Goal: Task Accomplishment & Management: Manage account settings

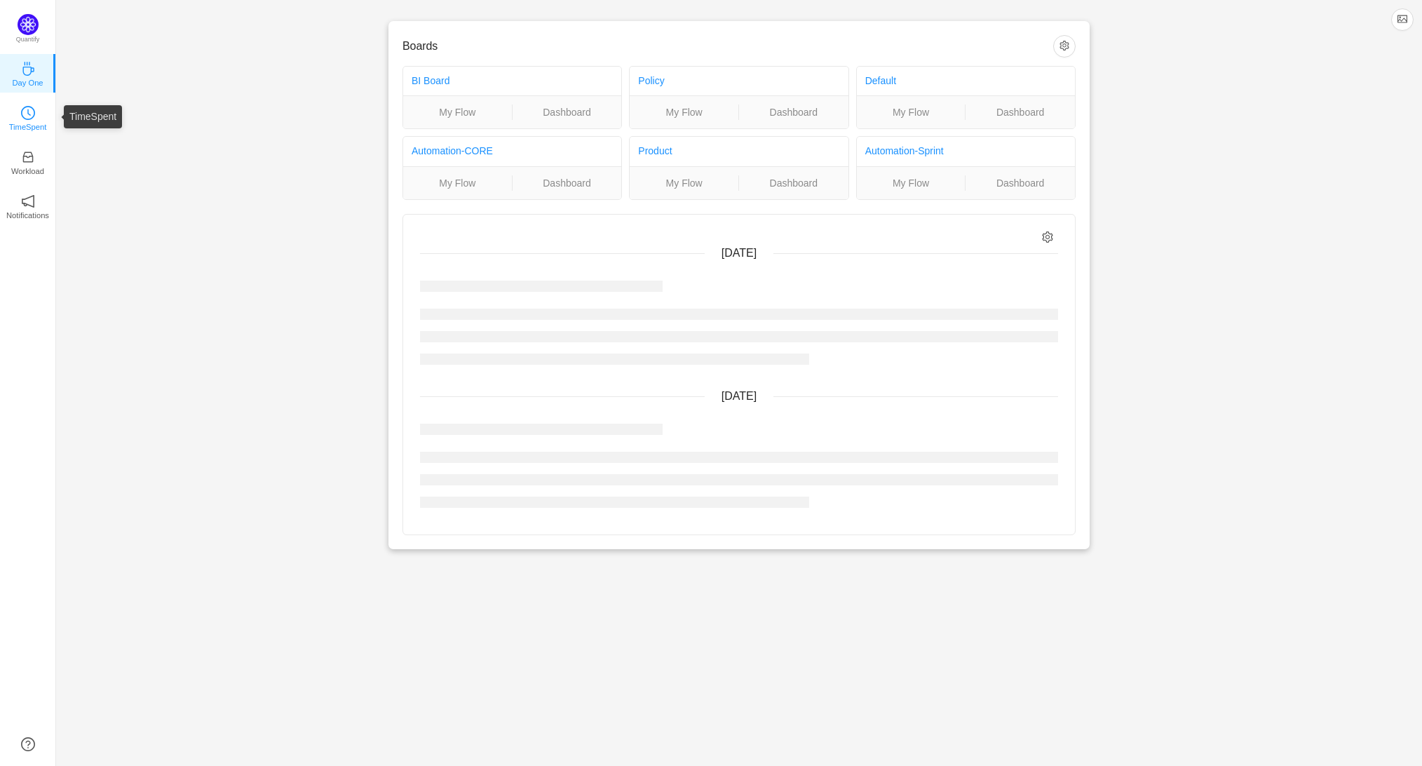
click at [26, 109] on icon "icon: clock-circle" at bounding box center [28, 113] width 14 height 14
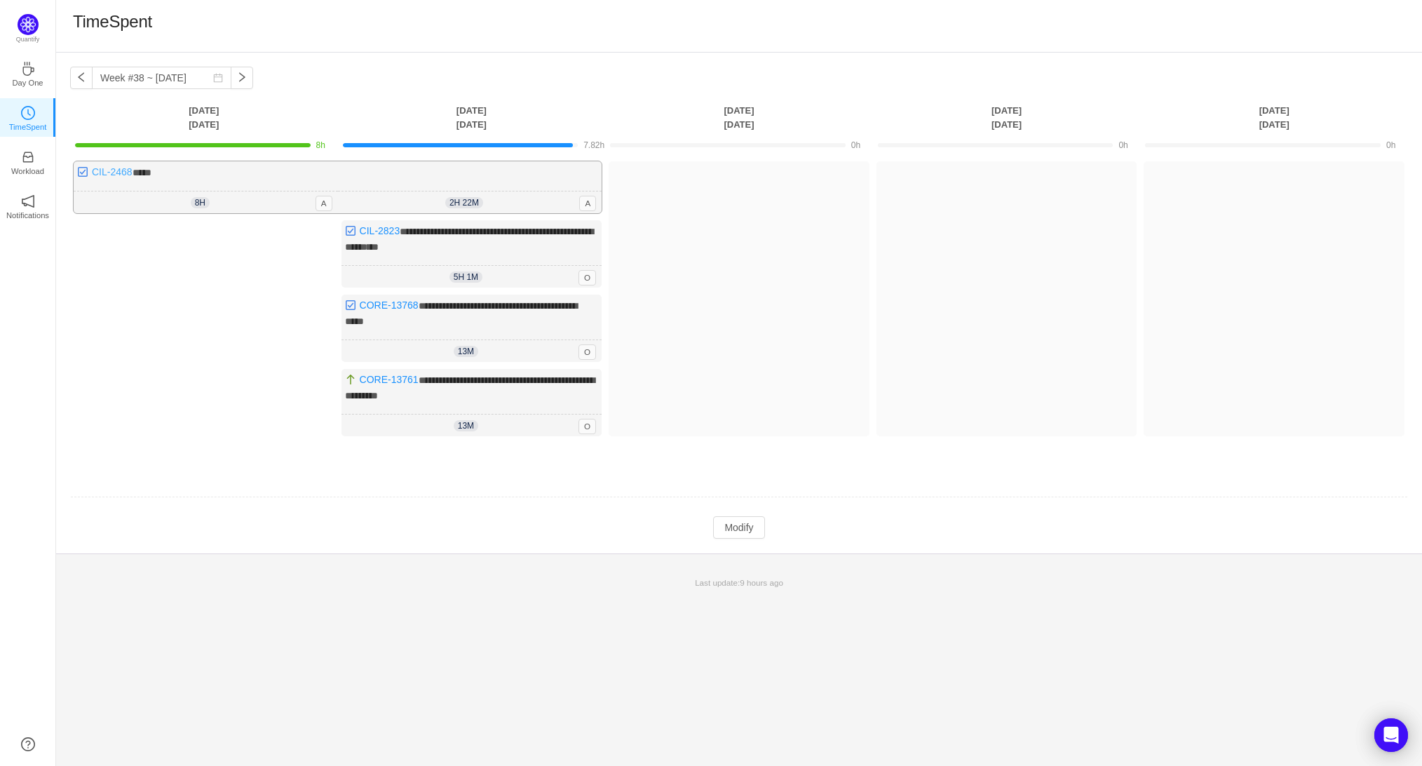
click at [119, 176] on link "CIL-2468" at bounding box center [112, 171] width 41 height 11
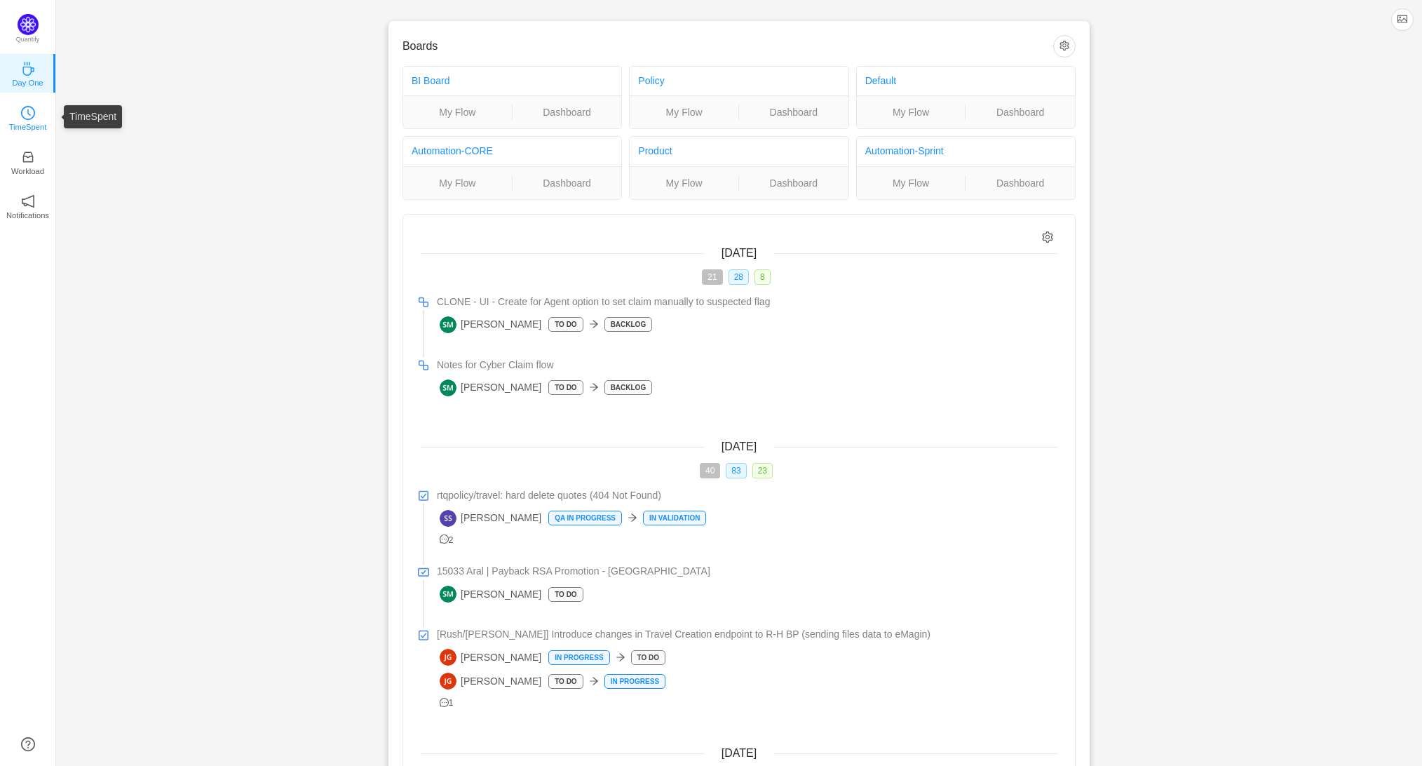
click at [27, 112] on icon "icon: clock-circle" at bounding box center [29, 112] width 4 height 6
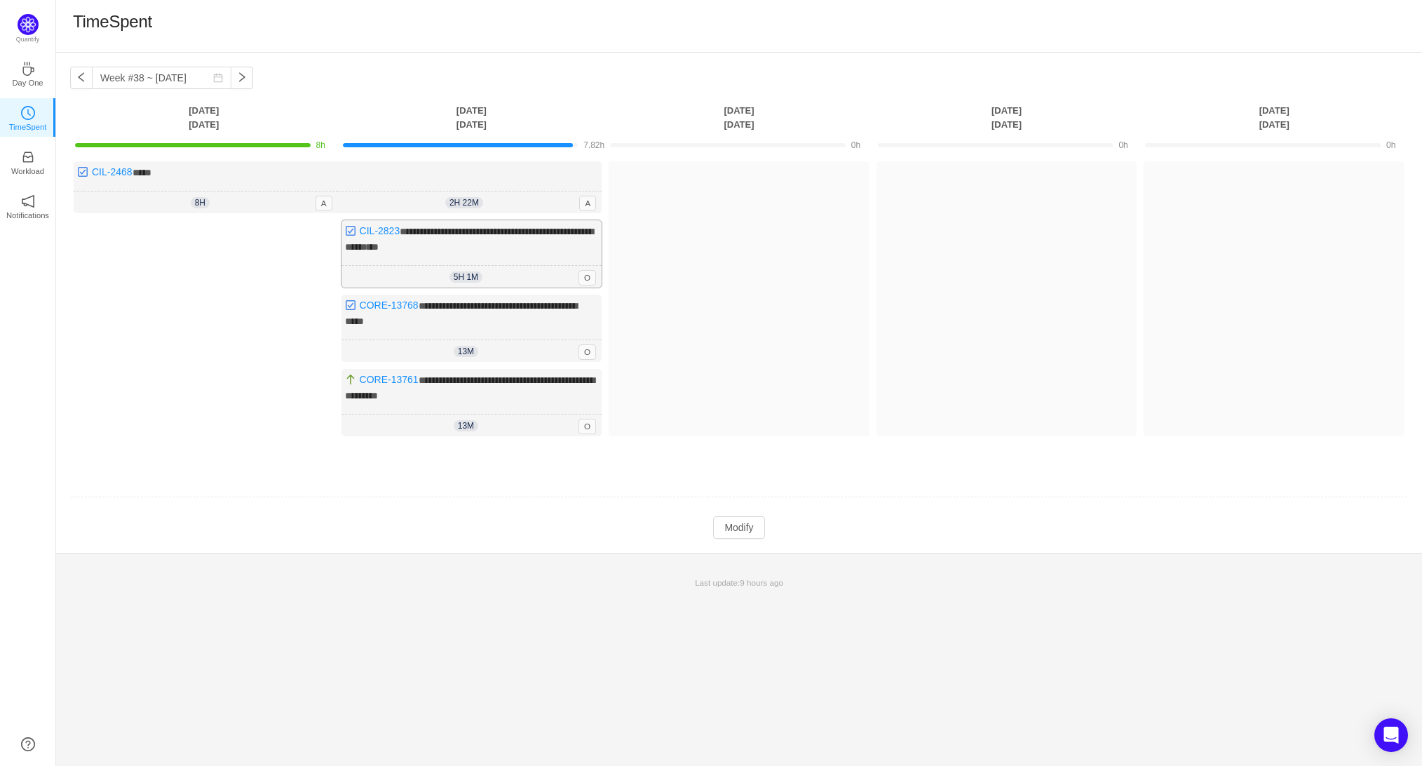
click at [523, 281] on div "5h 1m 5h 1m O" at bounding box center [472, 277] width 261 height 22
click at [375, 231] on link "CIL-2823" at bounding box center [380, 230] width 41 height 11
click at [87, 76] on button "button" at bounding box center [81, 78] width 22 height 22
type input "Week #37 ~ [DATE]"
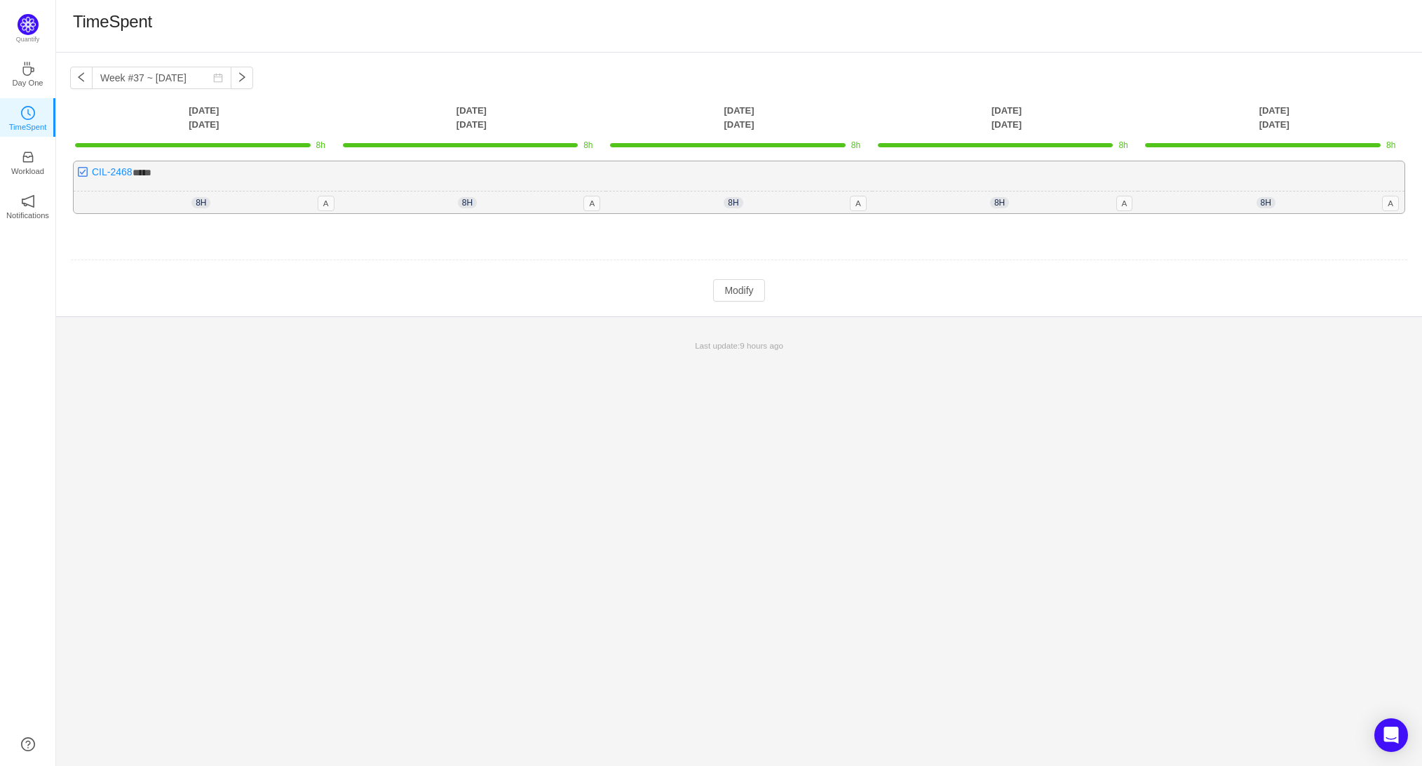
click at [257, 202] on div "8h 8h 0m A" at bounding box center [207, 202] width 267 height 22
click at [757, 298] on button "Modify" at bounding box center [738, 290] width 51 height 22
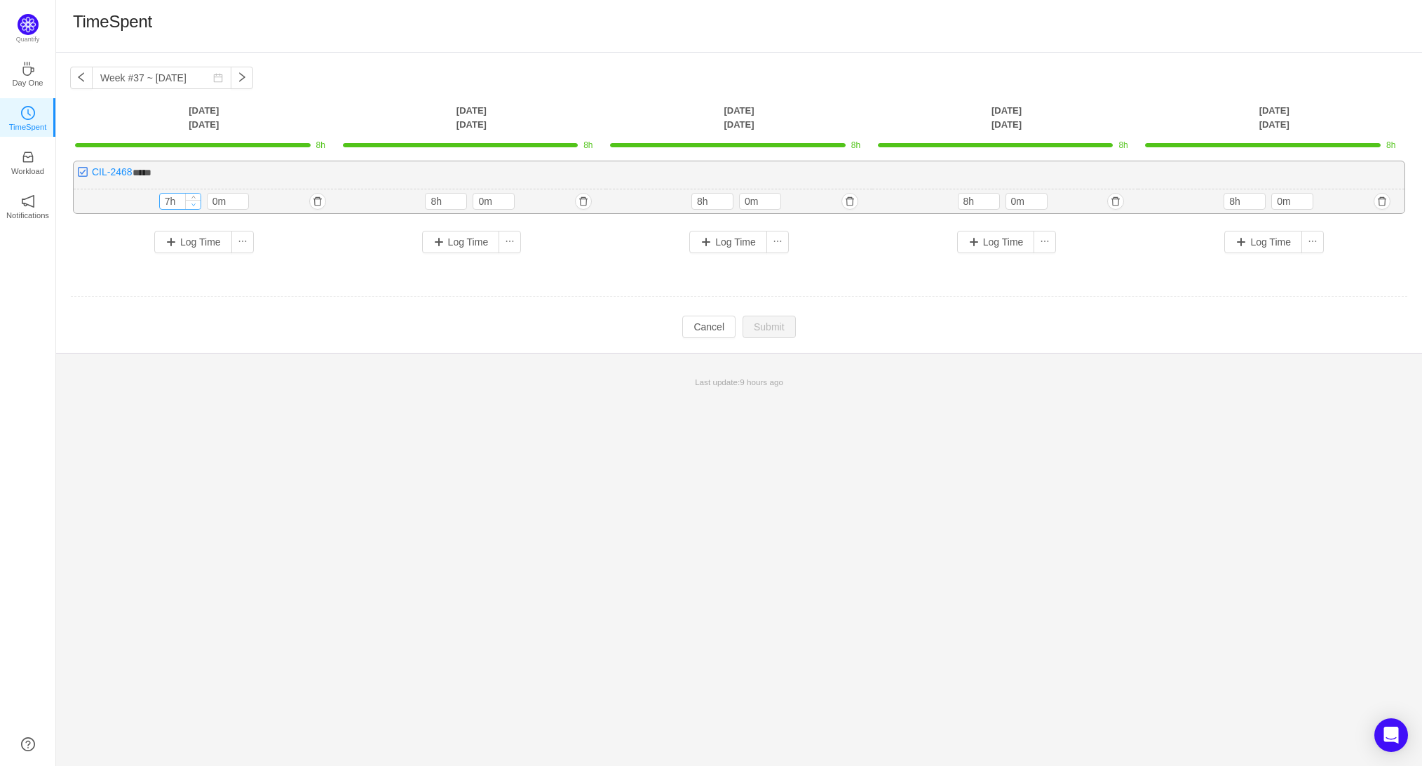
click at [194, 203] on icon "icon: down" at bounding box center [193, 204] width 5 height 5
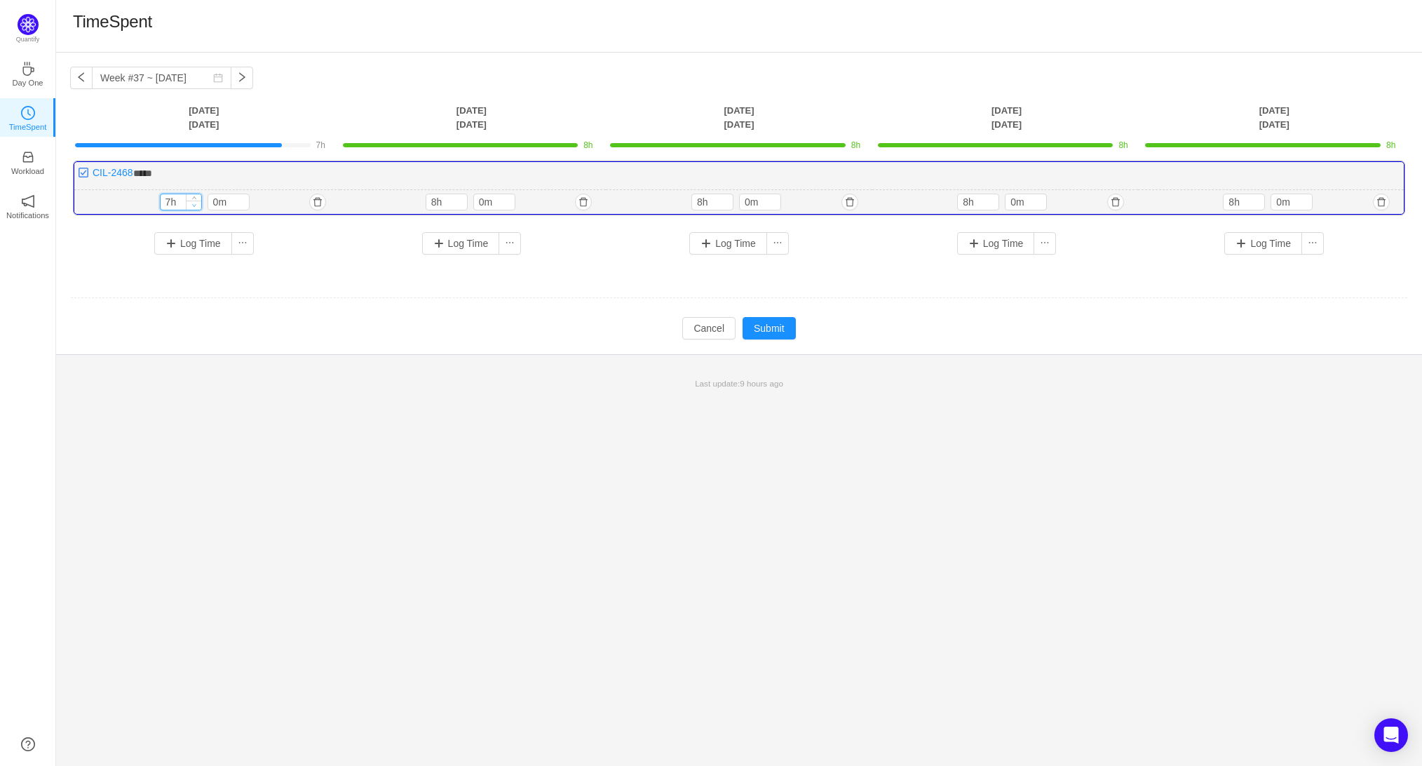
type input "6h"
click at [194, 203] on icon "icon: down" at bounding box center [193, 205] width 5 height 5
click at [318, 201] on button "button" at bounding box center [317, 202] width 17 height 17
click at [306, 264] on button "Yes" at bounding box center [294, 261] width 27 height 17
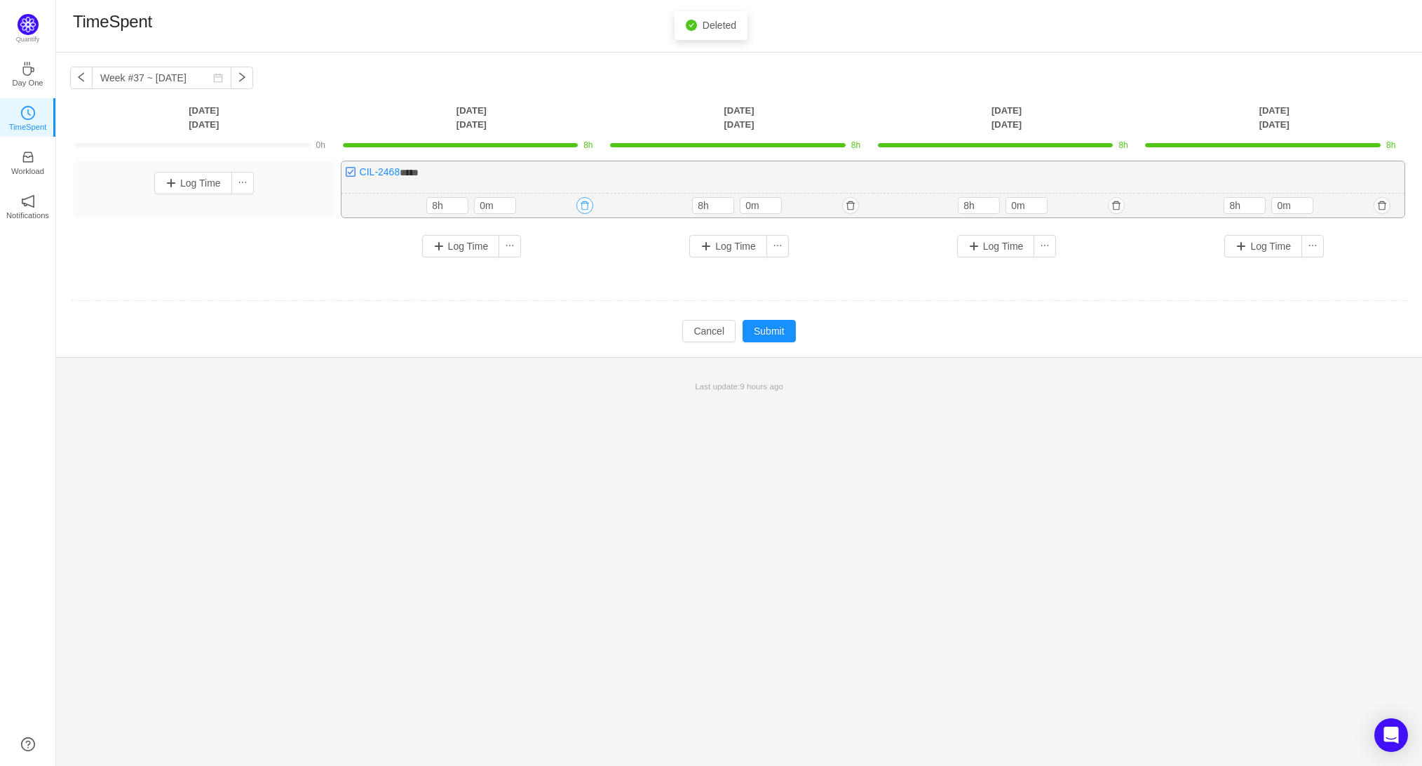
click at [580, 206] on button "button" at bounding box center [584, 205] width 17 height 17
click at [567, 270] on button "Yes" at bounding box center [561, 265] width 27 height 17
click at [856, 205] on button "button" at bounding box center [851, 205] width 17 height 17
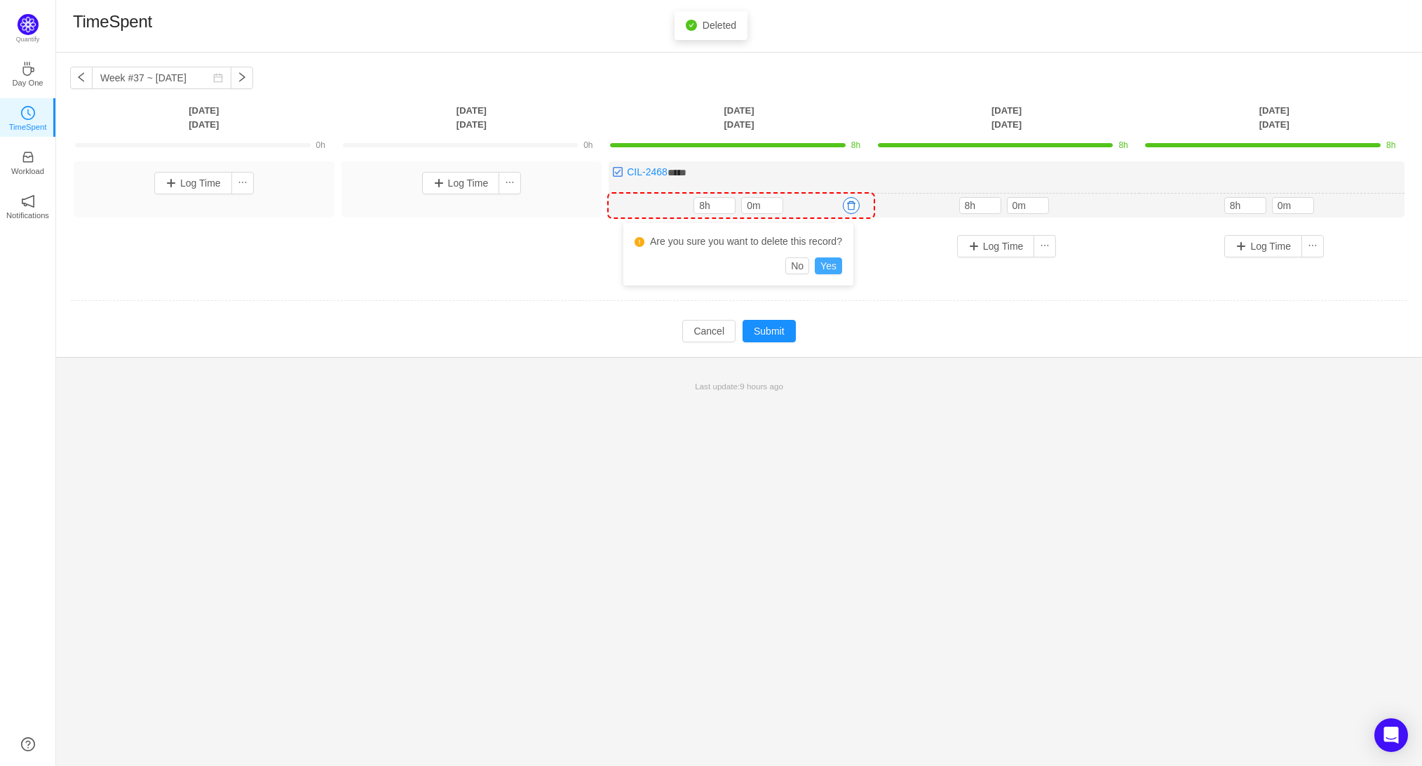
click at [842, 269] on button "Yes" at bounding box center [828, 265] width 27 height 17
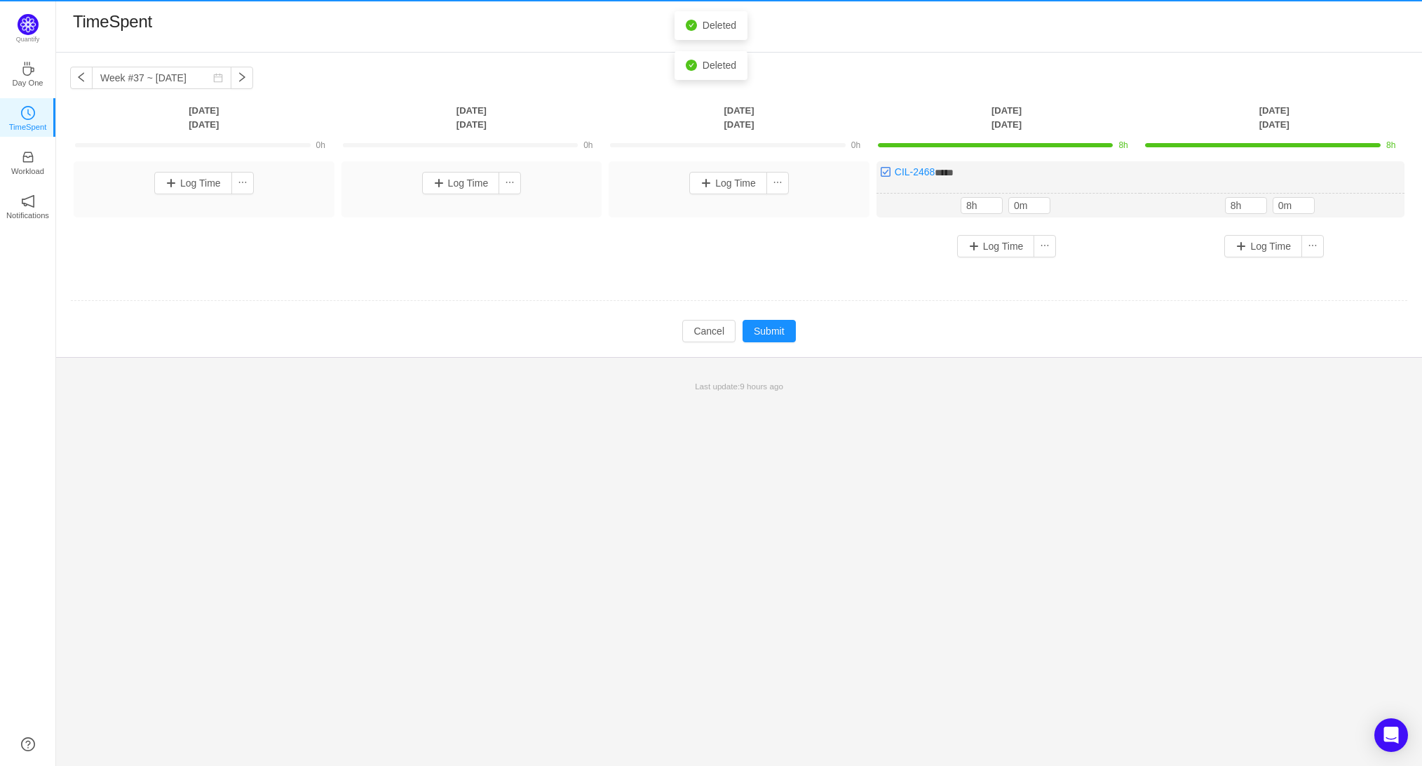
click at [0, 0] on button "button" at bounding box center [0, 0] width 0 height 0
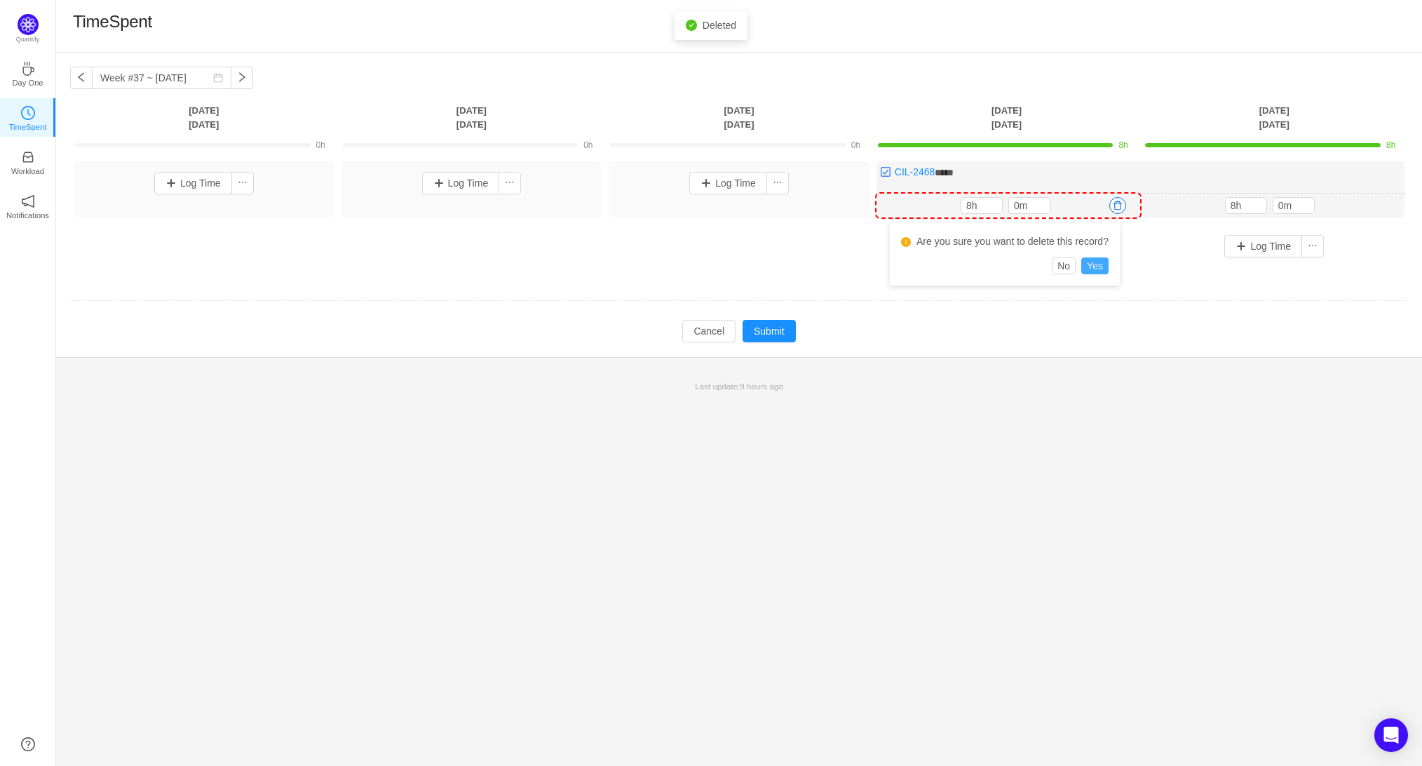
click at [1101, 267] on button "Yes" at bounding box center [1094, 265] width 27 height 17
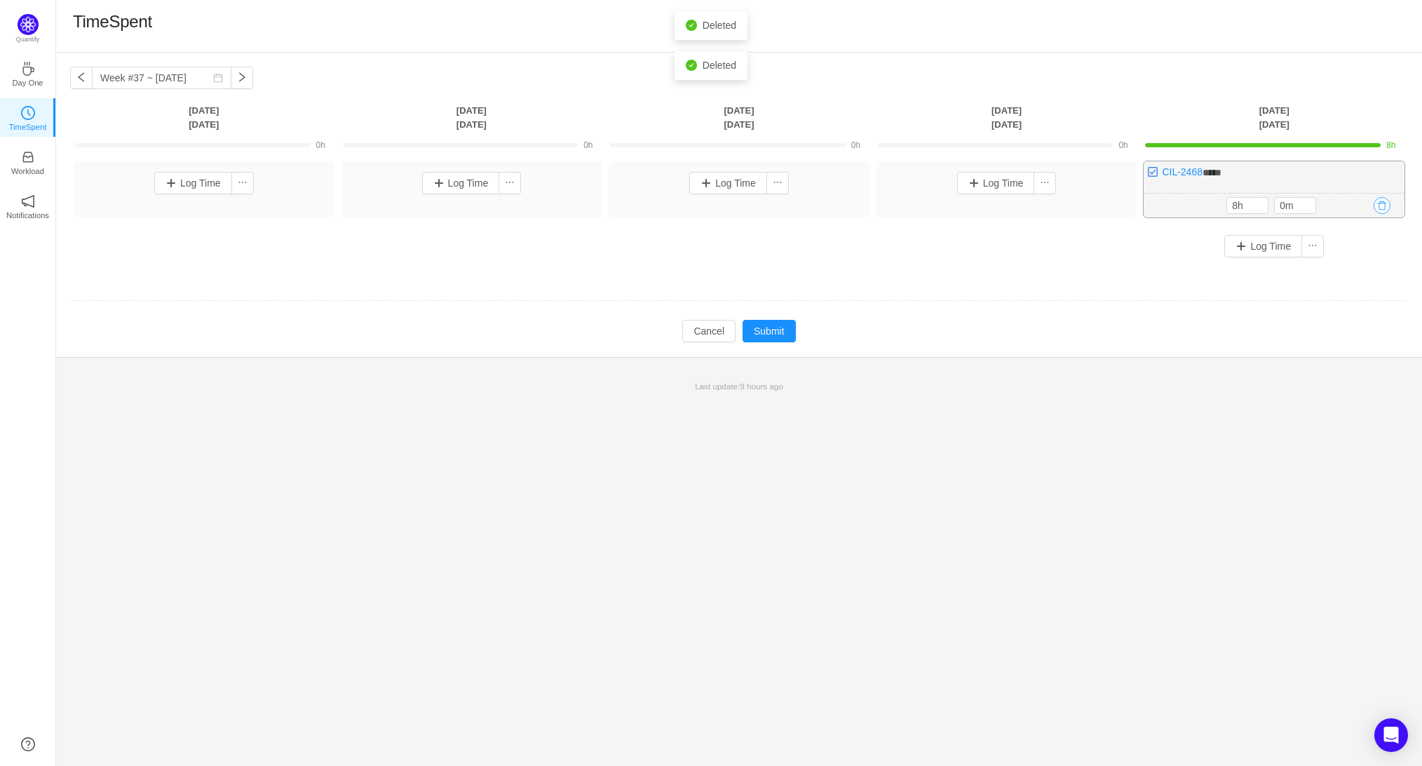
click at [1382, 206] on button "button" at bounding box center [1382, 205] width 17 height 17
click at [1363, 262] on button "Yes" at bounding box center [1358, 265] width 27 height 17
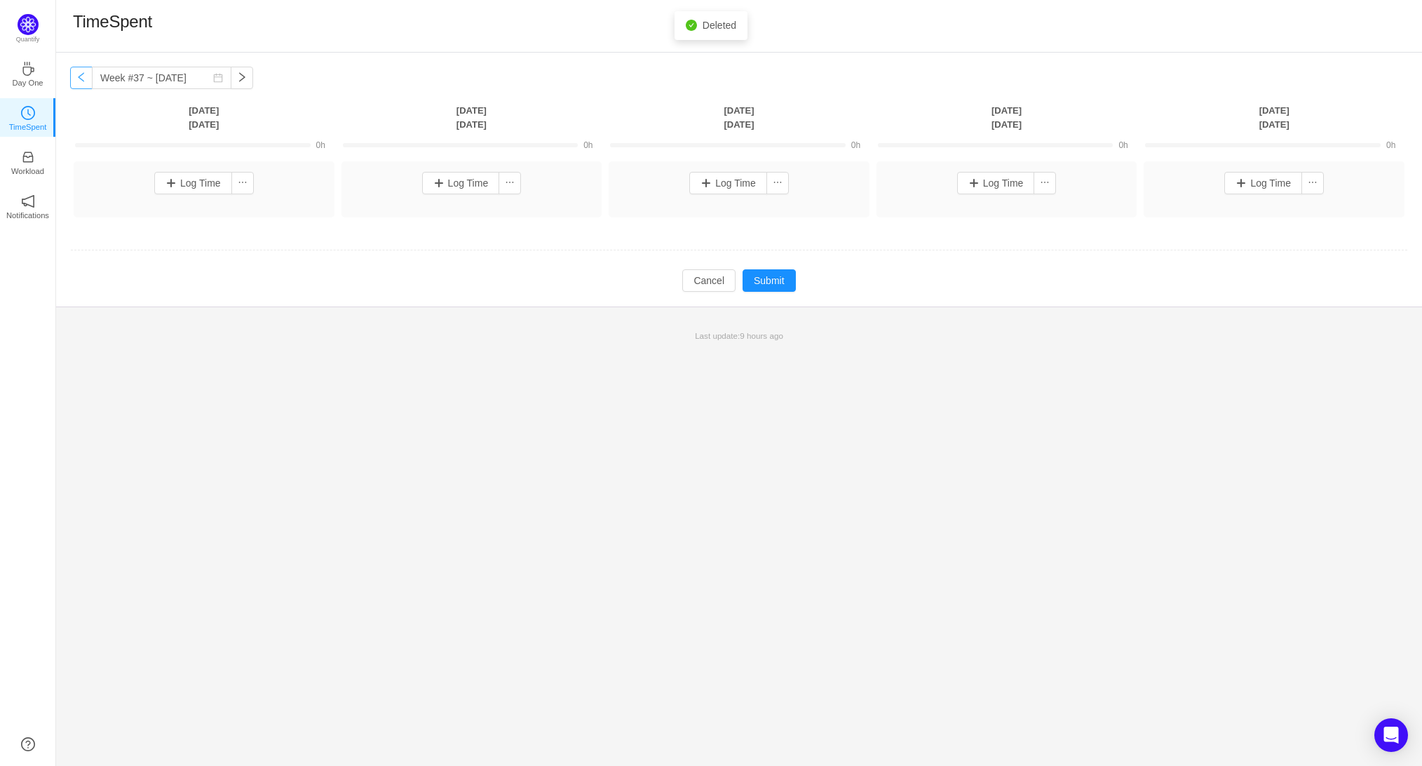
click at [79, 77] on button "button" at bounding box center [81, 78] width 22 height 22
type input "Week #36 ~ Sep 01"
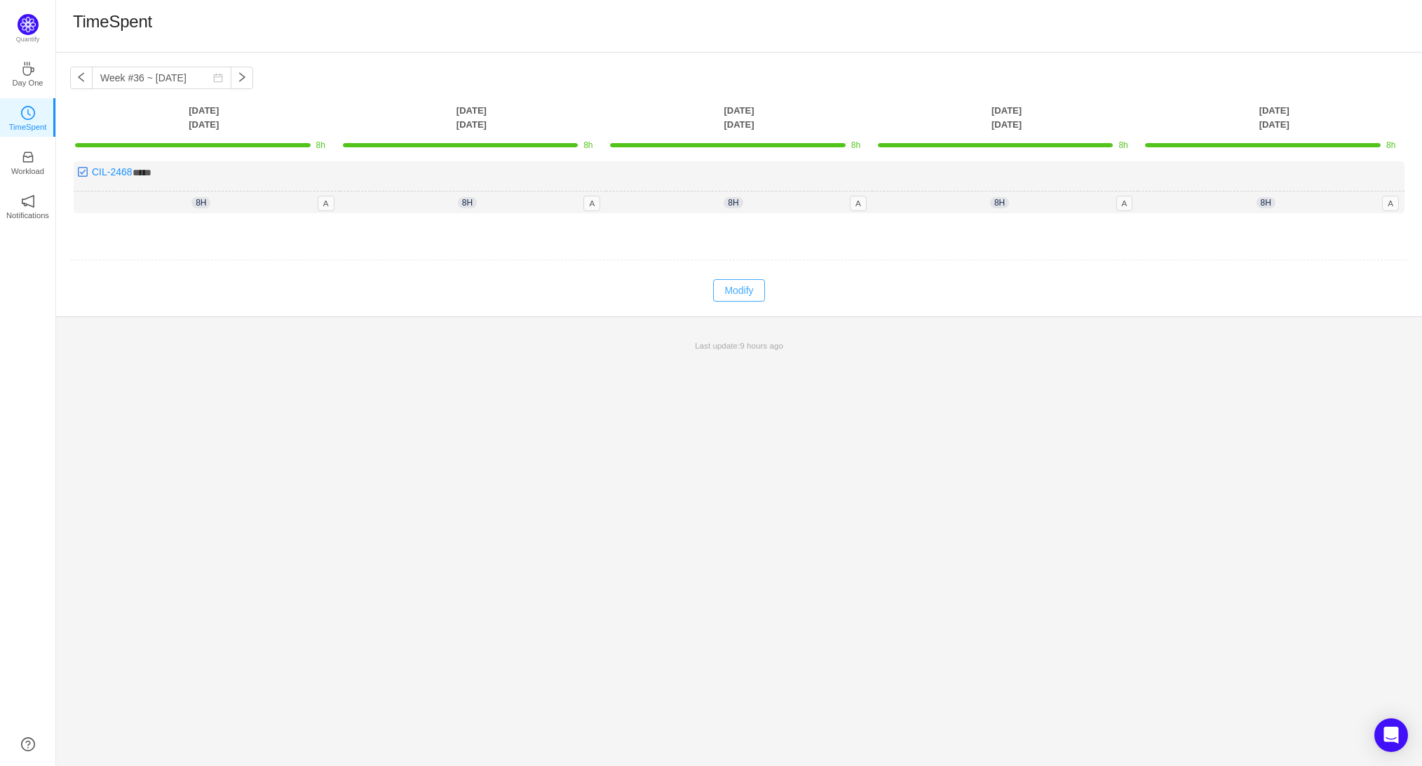
click at [754, 288] on button "Modify" at bounding box center [738, 290] width 51 height 22
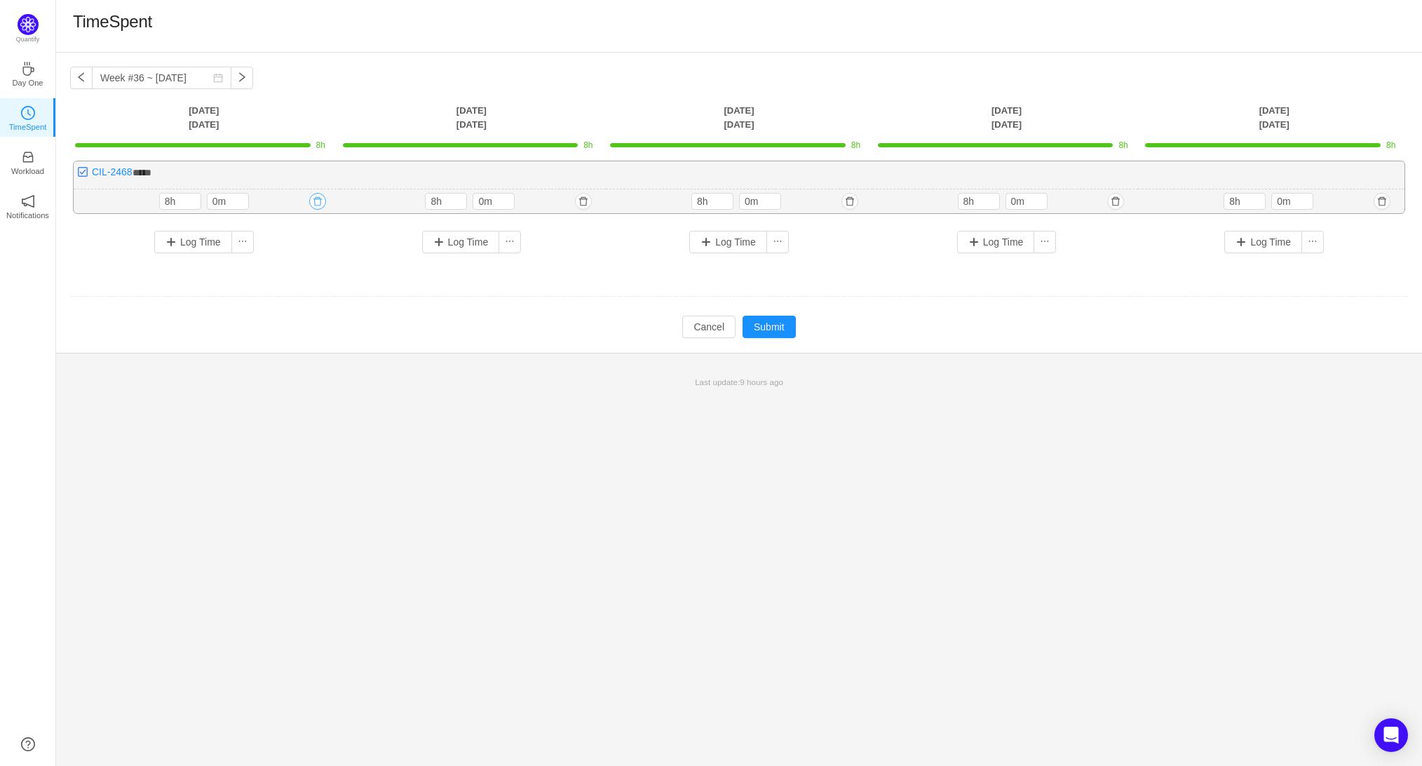
click at [316, 197] on button "button" at bounding box center [317, 201] width 17 height 17
click at [301, 257] on button "Yes" at bounding box center [294, 260] width 27 height 17
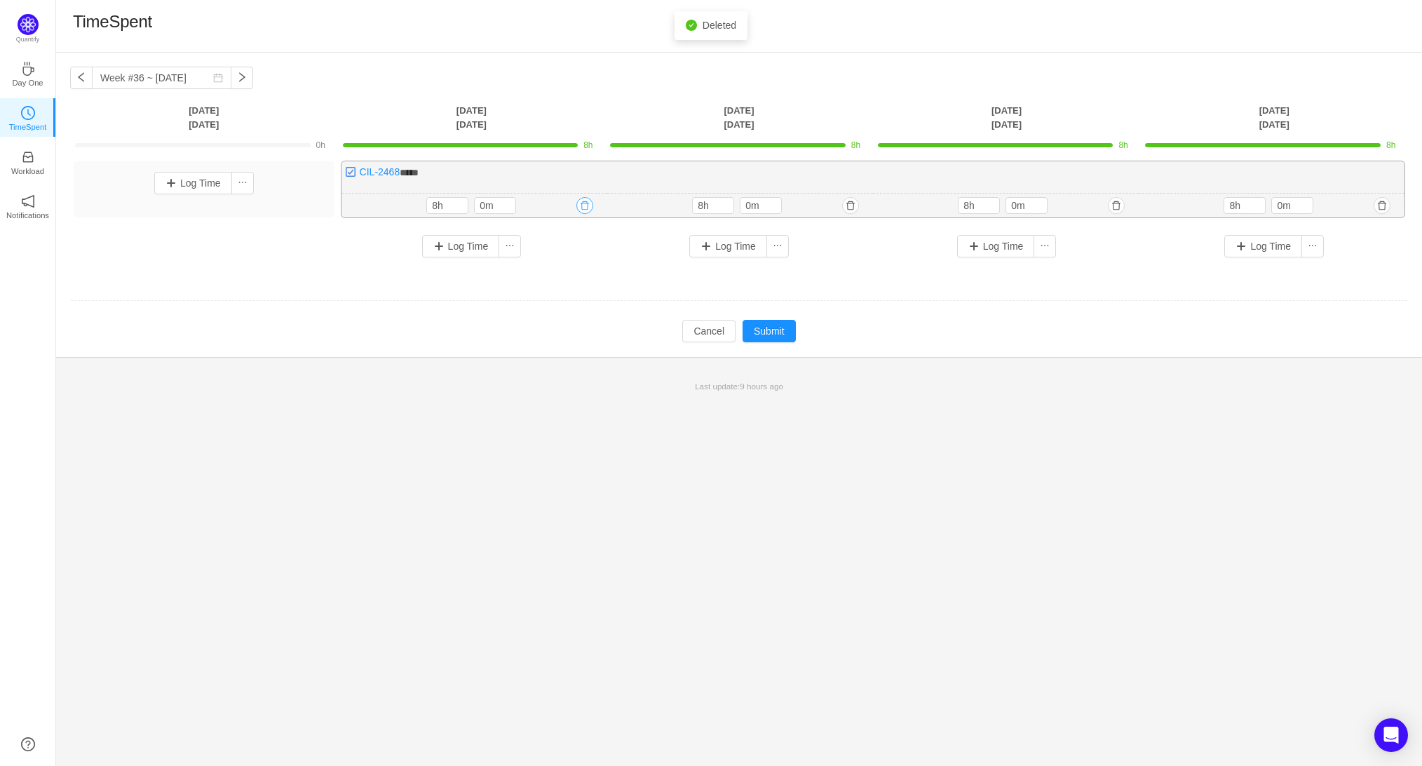
click at [588, 198] on button "button" at bounding box center [584, 205] width 17 height 17
click at [572, 265] on button "Yes" at bounding box center [561, 265] width 27 height 17
click at [850, 205] on button "button" at bounding box center [851, 205] width 17 height 17
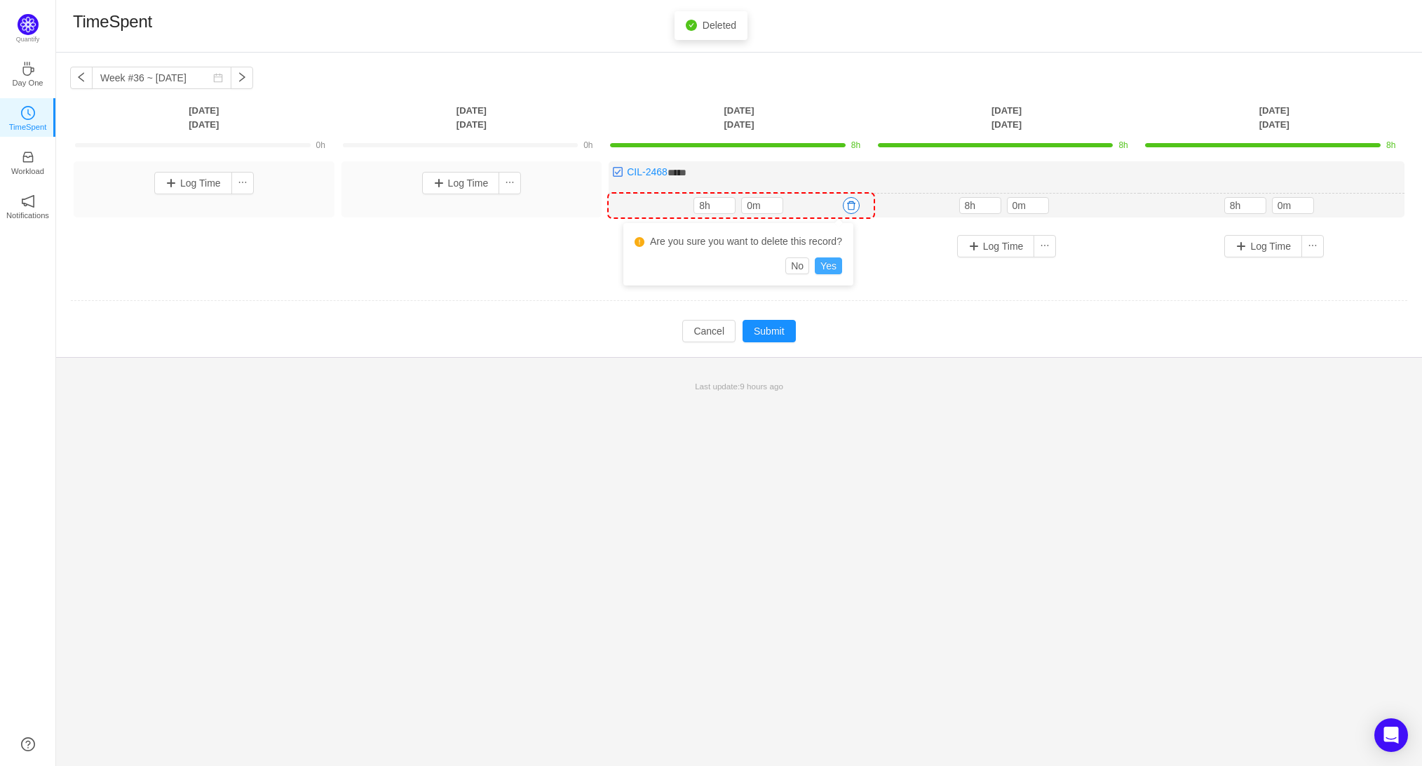
click at [842, 261] on button "Yes" at bounding box center [828, 265] width 27 height 17
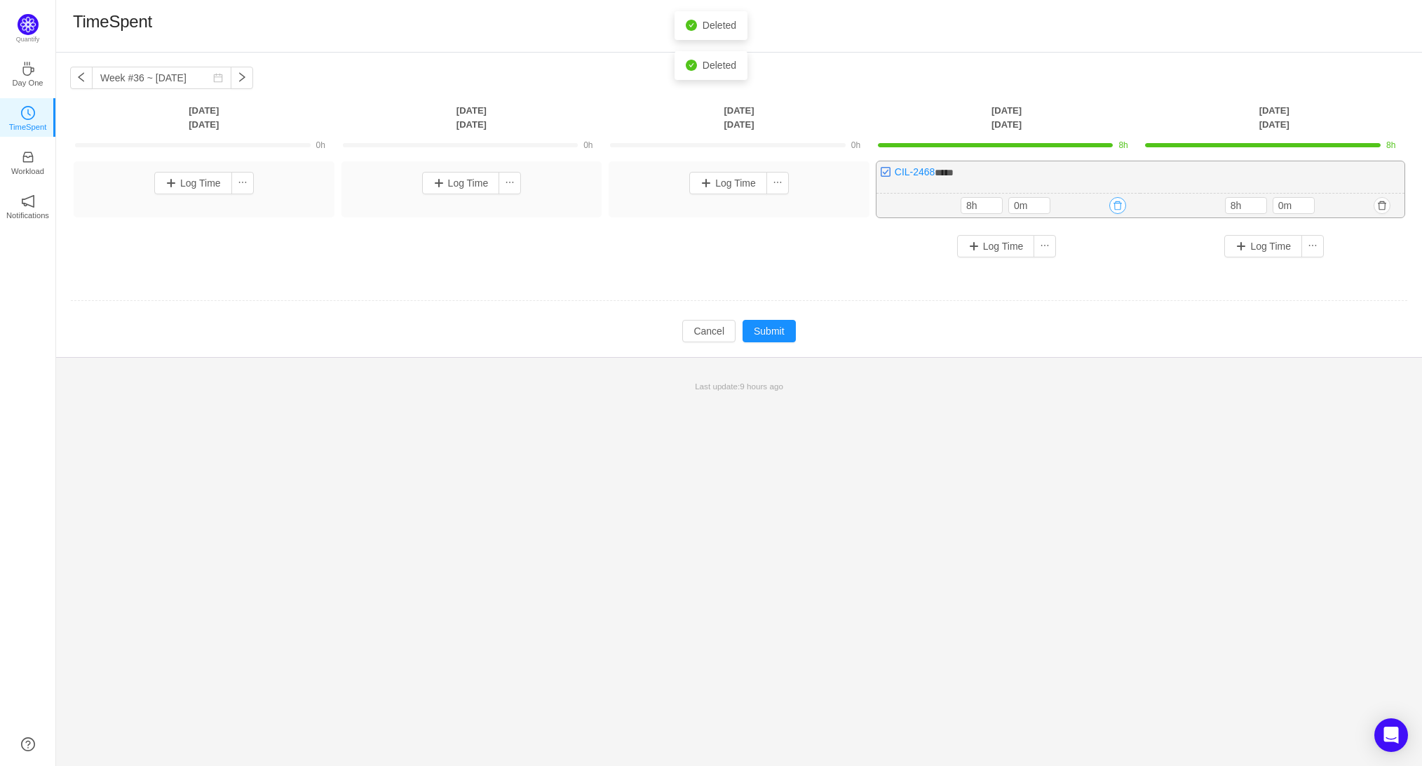
click at [1121, 199] on button "button" at bounding box center [1117, 205] width 17 height 17
click at [1109, 262] on button "Yes" at bounding box center [1094, 265] width 27 height 17
click at [1384, 203] on button "button" at bounding box center [1382, 205] width 17 height 17
click at [1369, 267] on div "Log Time" at bounding box center [1274, 245] width 261 height 43
click at [1386, 209] on button "button" at bounding box center [1382, 205] width 17 height 17
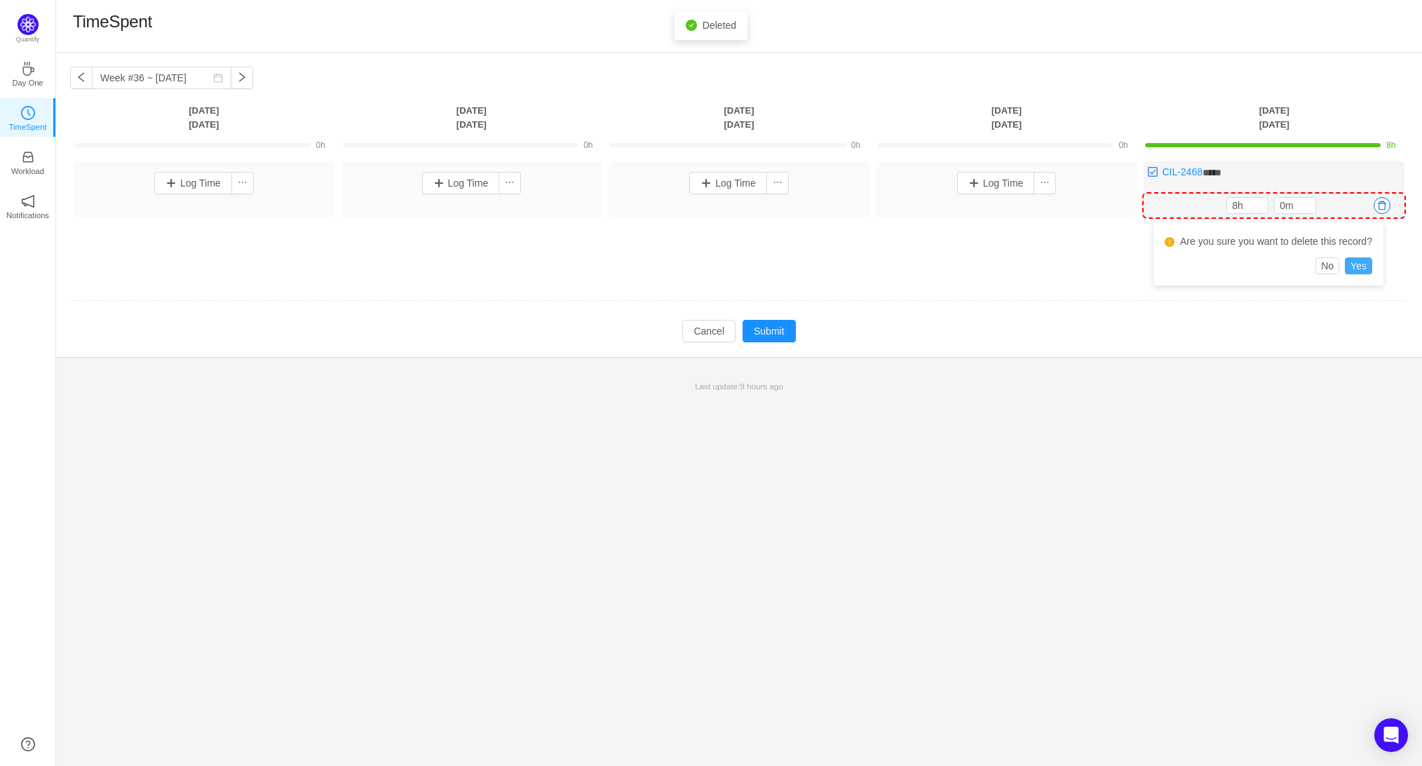
click at [1372, 264] on button "Yes" at bounding box center [1358, 265] width 27 height 17
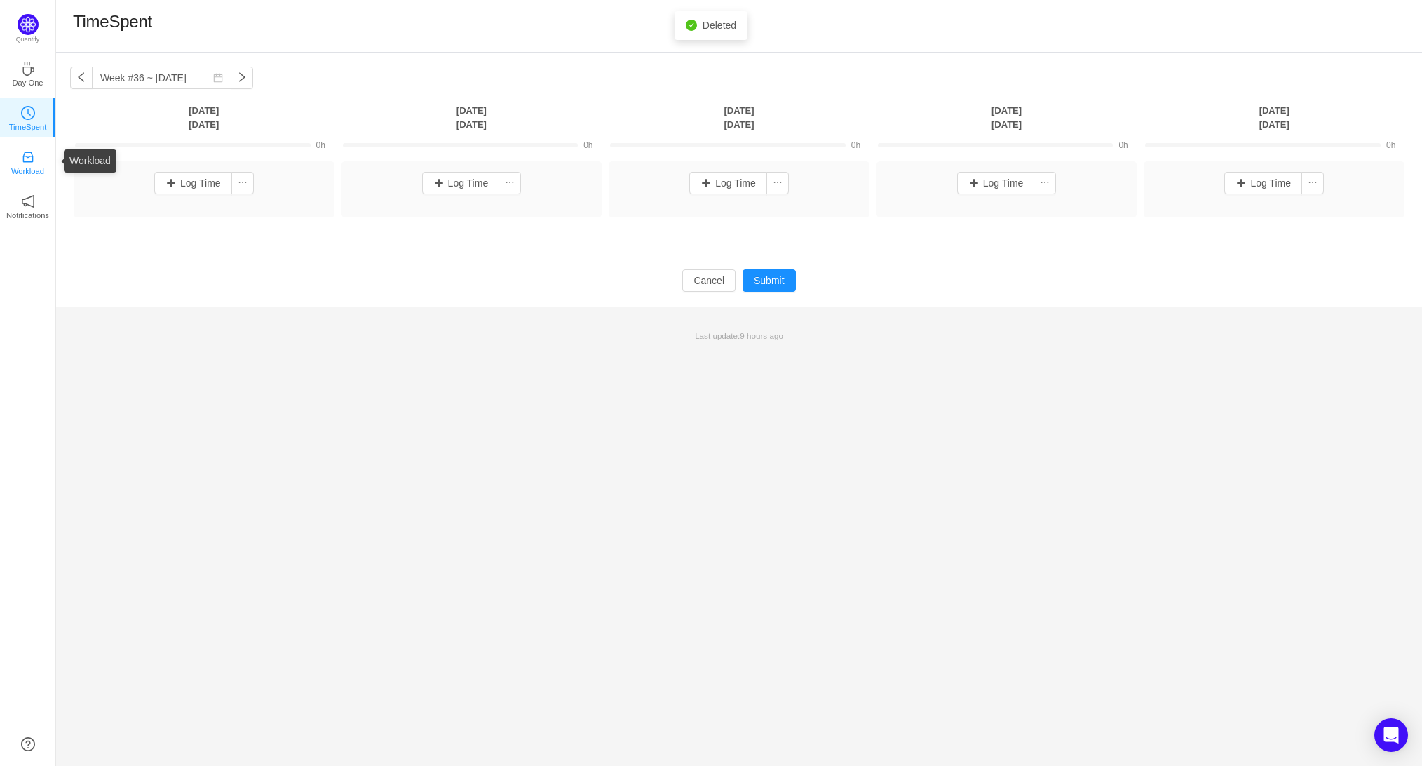
click at [35, 167] on p "Workload" at bounding box center [27, 171] width 33 height 13
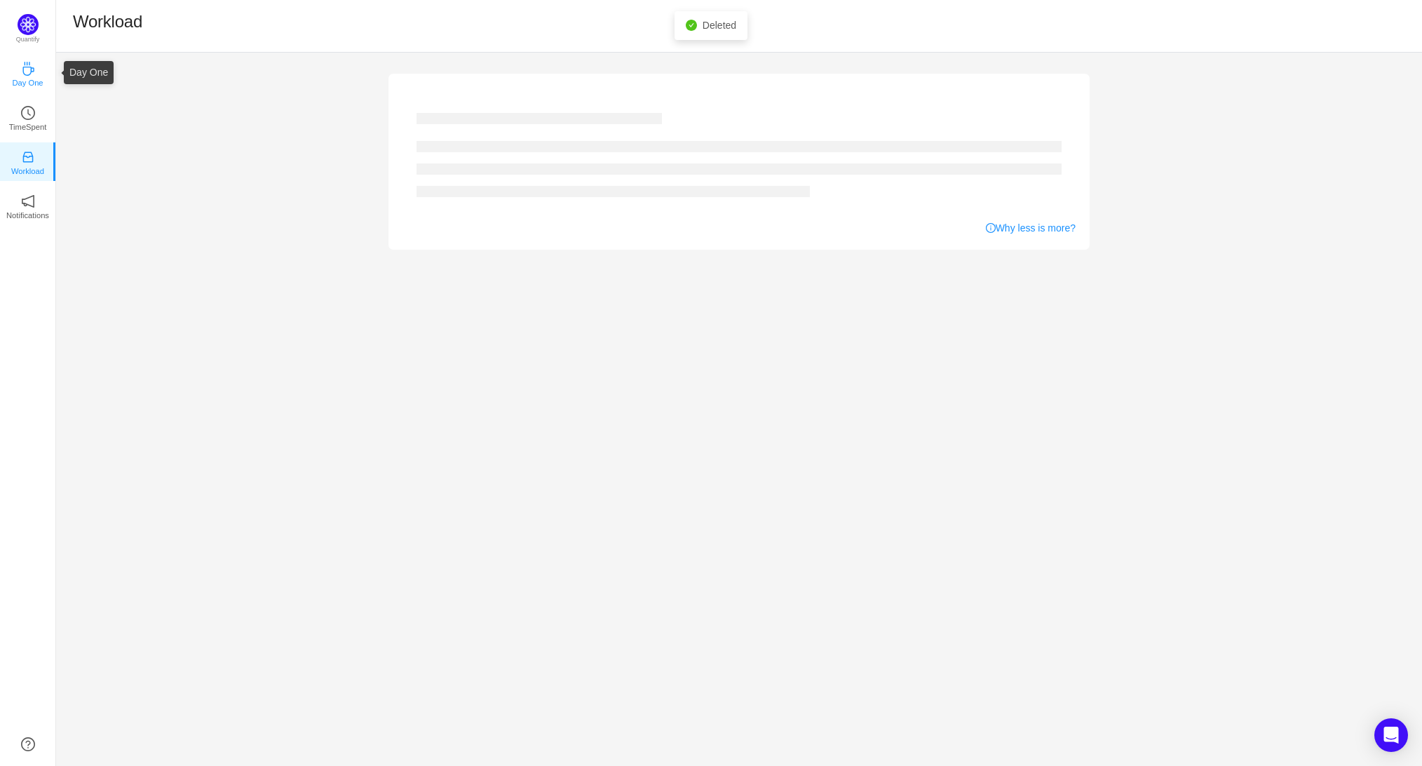
click at [30, 74] on icon "icon: coffee" at bounding box center [28, 69] width 14 height 14
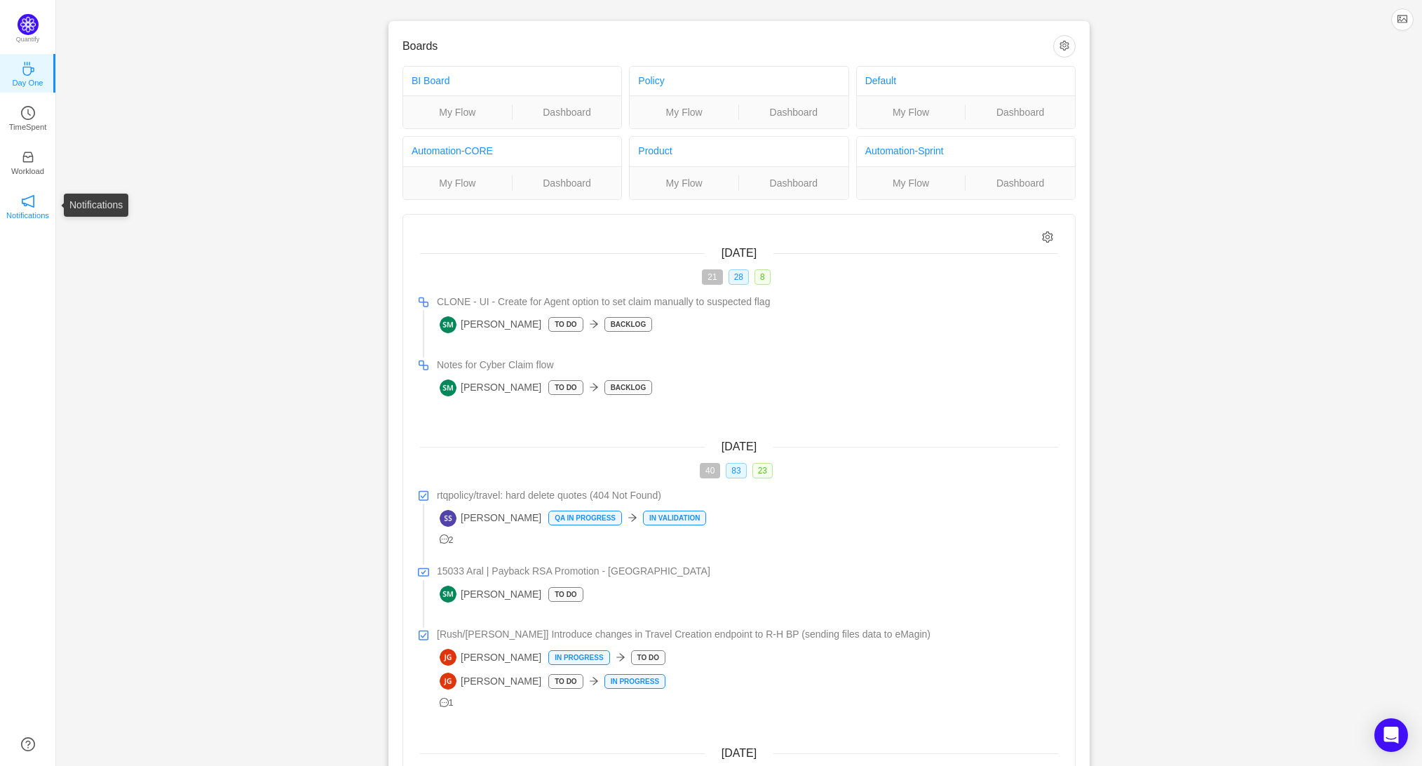
click at [29, 200] on icon "icon: notification" at bounding box center [28, 201] width 14 height 14
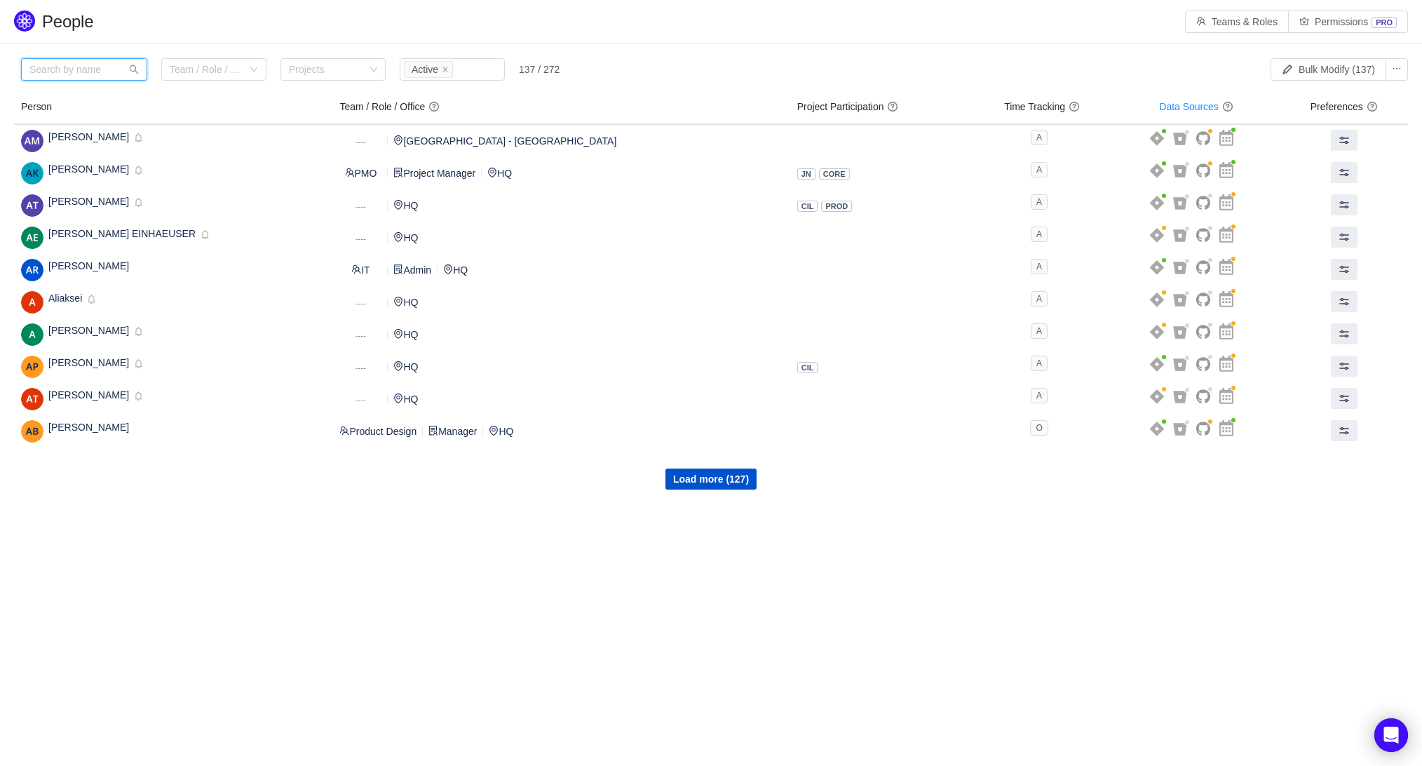
click at [107, 72] on input "text" at bounding box center [84, 69] width 126 height 22
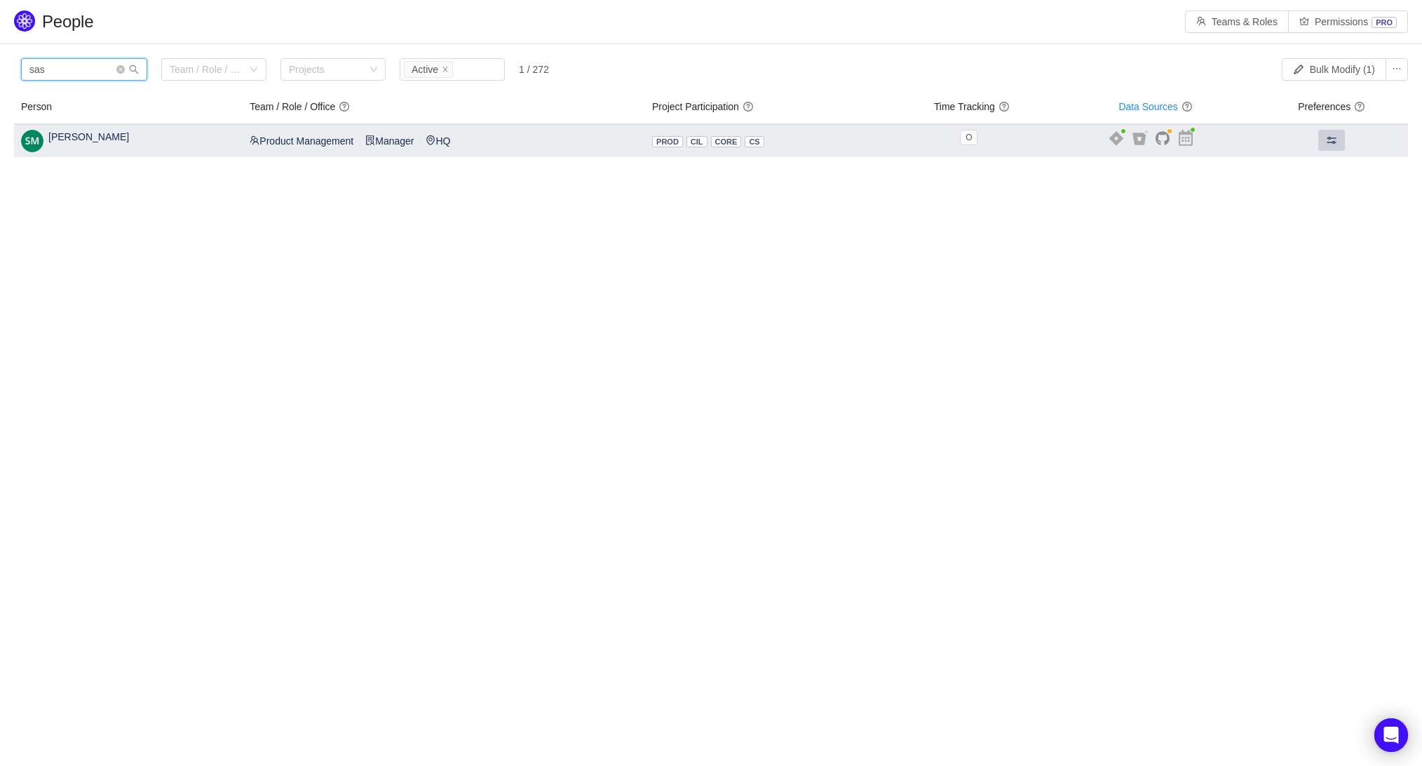
type input "sas"
click at [1333, 140] on span at bounding box center [1331, 140] width 11 height 11
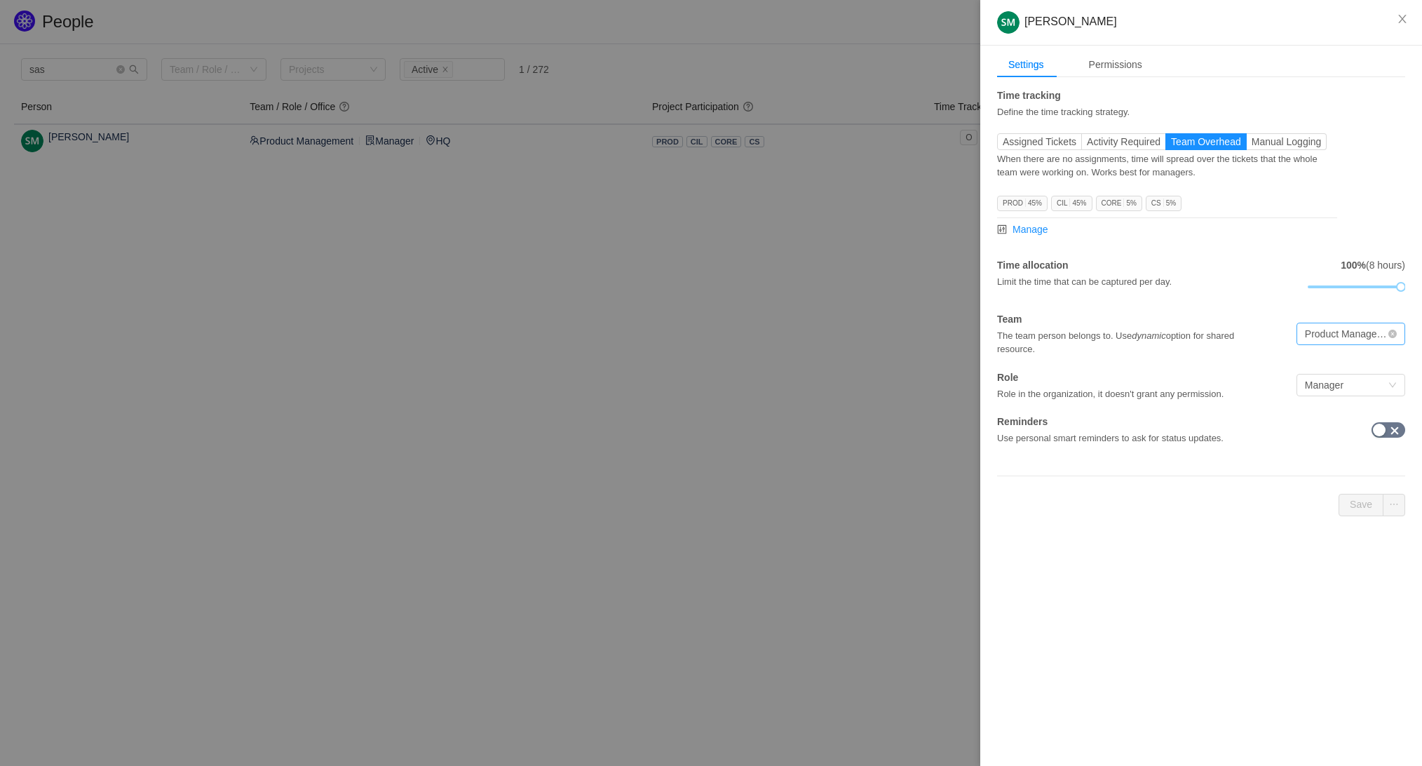
click at [1353, 335] on div "Product Management" at bounding box center [1346, 333] width 83 height 21
click at [1243, 581] on div "Sascha Mehlhase Settings Permissions Time tracking Define the time tracking str…" at bounding box center [1201, 383] width 442 height 766
click at [1329, 402] on div "Time tracking Define the time tracking strategy. Assigned Tickets Activity Requ…" at bounding box center [1201, 266] width 408 height 357
click at [1338, 393] on div "Manager" at bounding box center [1324, 385] width 39 height 21
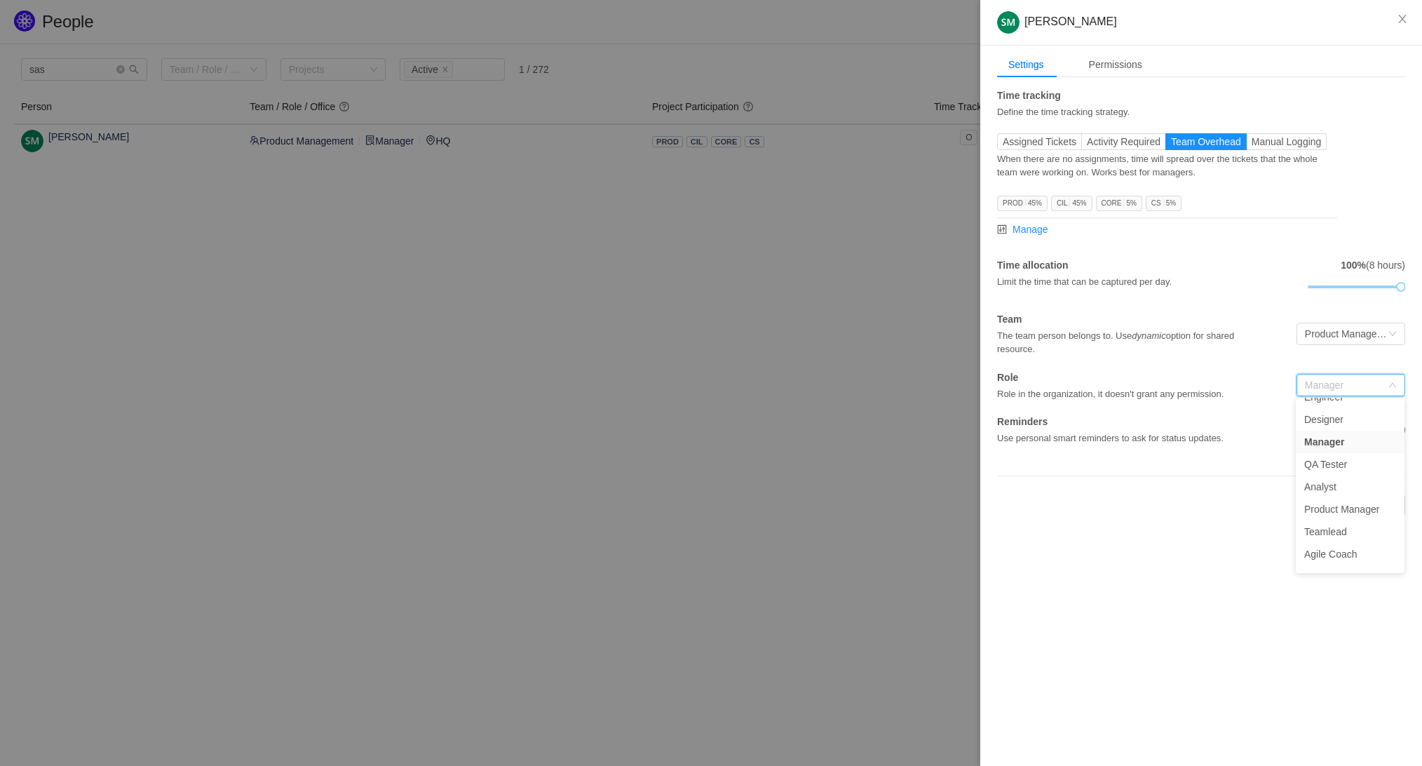
scroll to position [0, 0]
click at [1264, 194] on div "PROD 45% CIL 45% CORE 5% CS 5% Manage" at bounding box center [1167, 215] width 340 height 43
click at [1023, 229] on span "Manage" at bounding box center [1031, 229] width 36 height 15
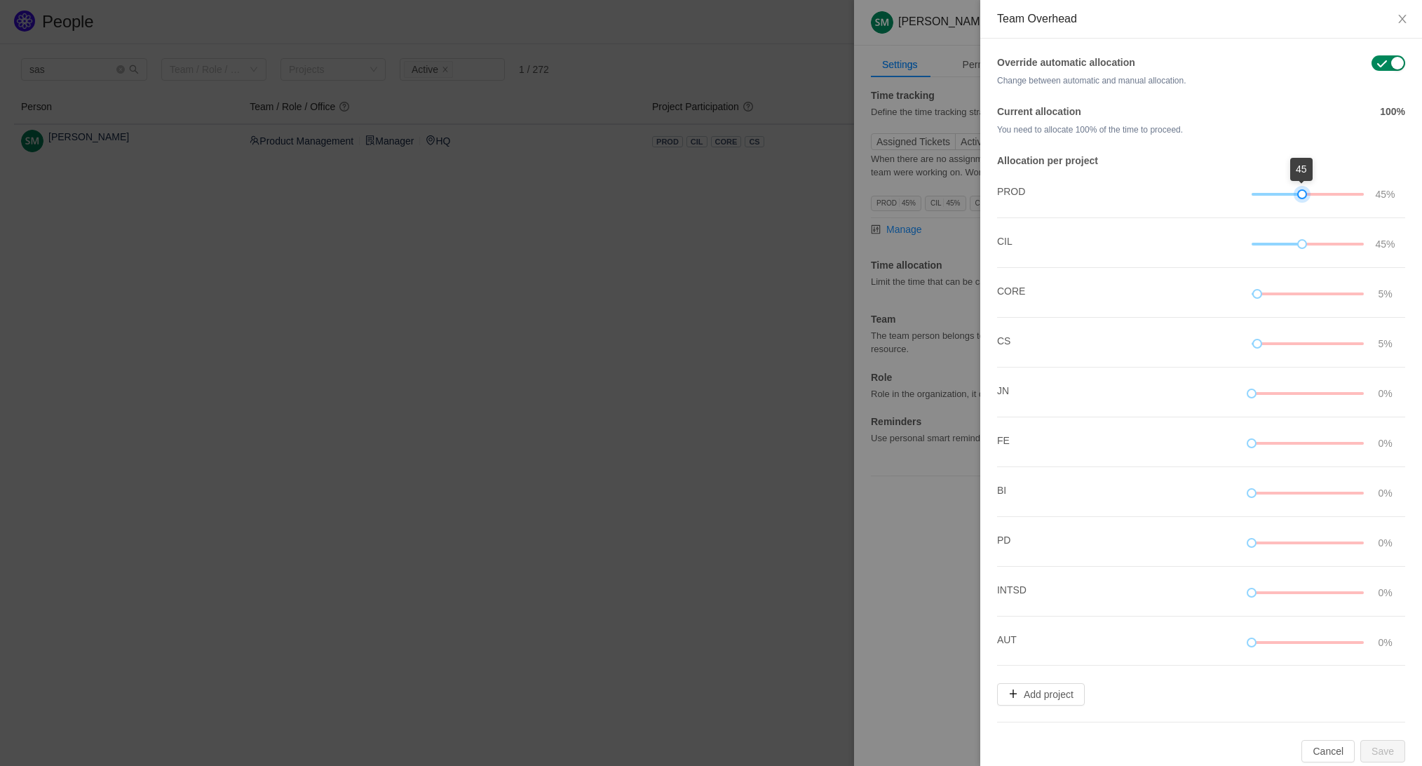
click at [1299, 194] on div at bounding box center [1302, 194] width 10 height 10
drag, startPoint x: 1300, startPoint y: 241, endPoint x: 1237, endPoint y: 245, distance: 62.6
click at [1237, 245] on li "CIL 0%" at bounding box center [1201, 243] width 408 height 50
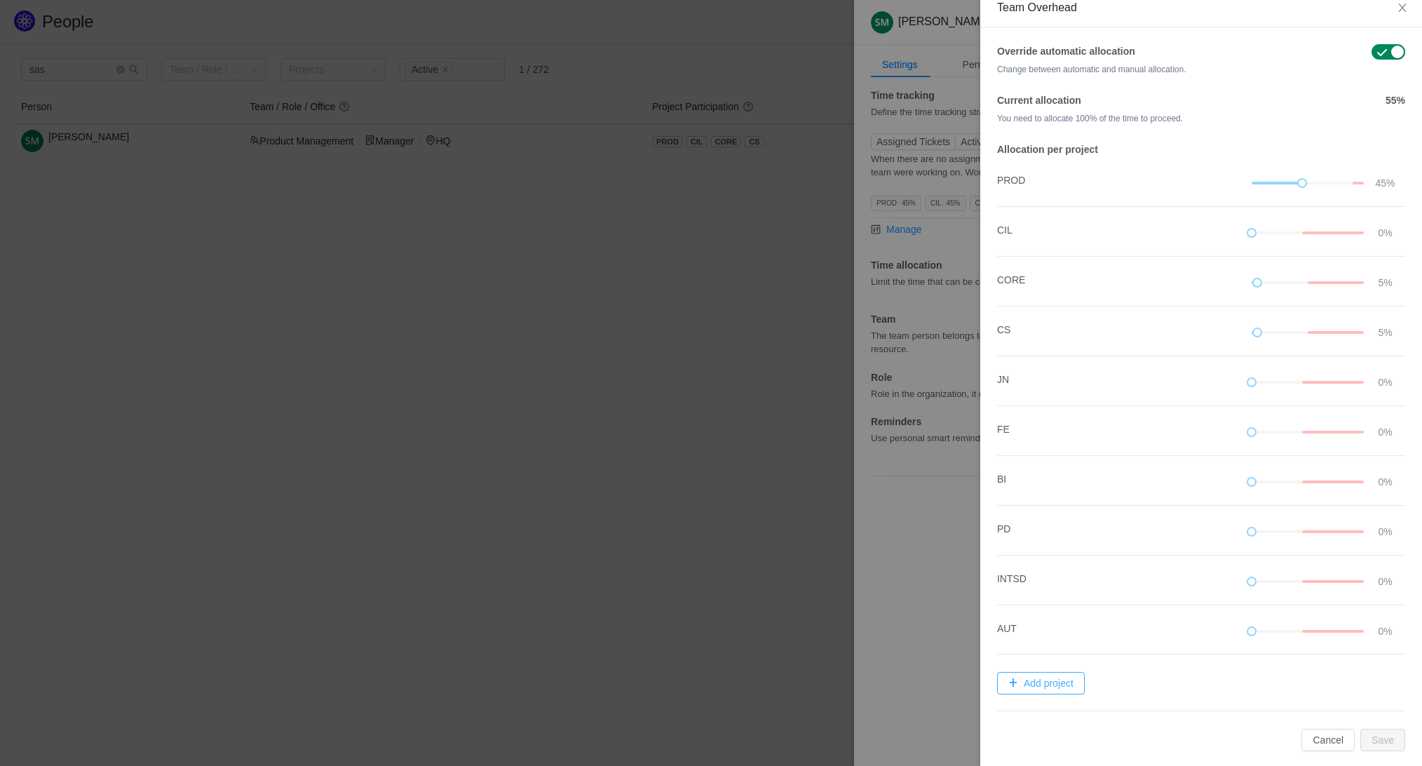
click at [1050, 683] on button "Add project" at bounding box center [1041, 683] width 88 height 22
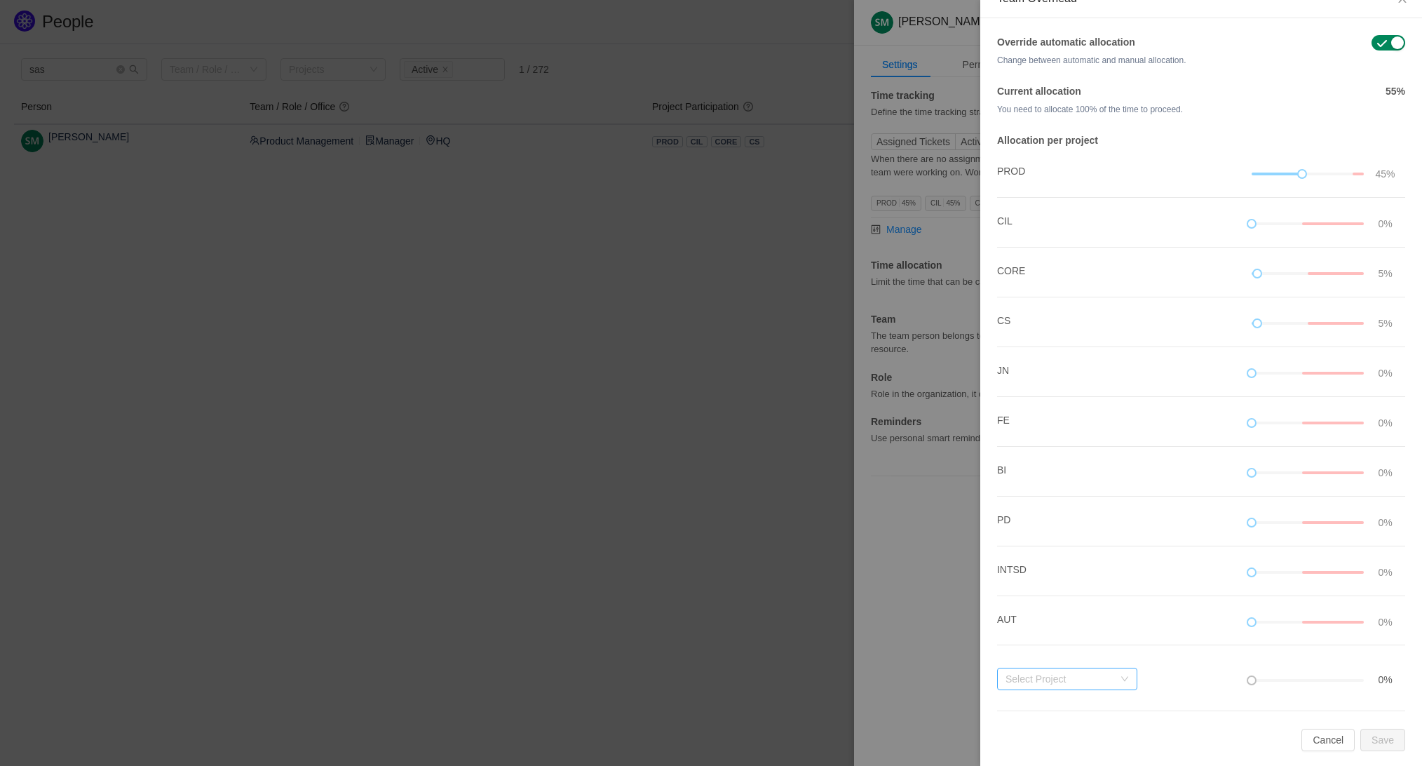
click at [1066, 680] on div "Select Project" at bounding box center [1060, 679] width 108 height 14
type input "cil"
click at [1099, 703] on li "CIL Budget for Project" at bounding box center [1067, 704] width 140 height 24
drag, startPoint x: 1253, startPoint y: 667, endPoint x: 1405, endPoint y: 675, distance: 152.4
click at [1405, 675] on div "Override automatic allocation Change between automatic and manual allocation. C…" at bounding box center [1201, 413] width 442 height 790
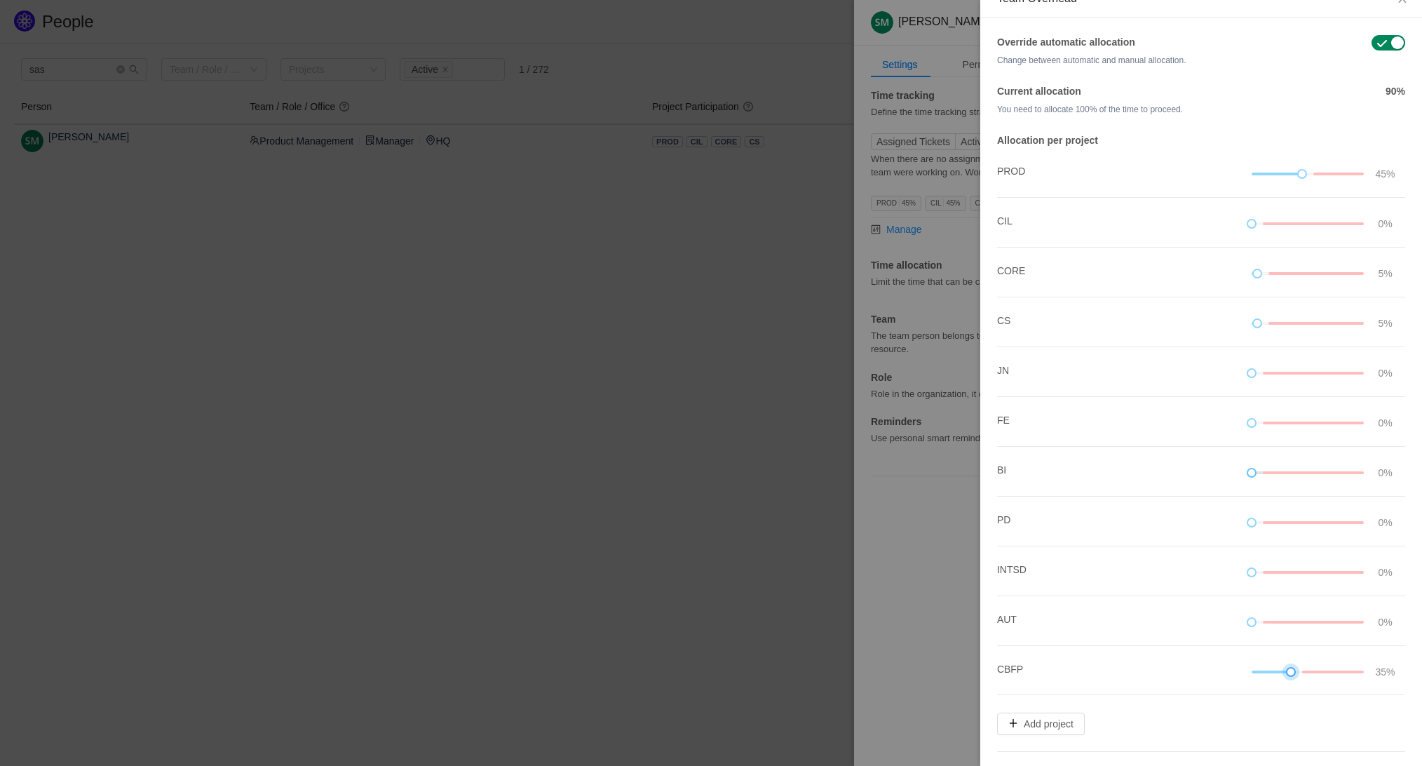
scroll to position [61, 0]
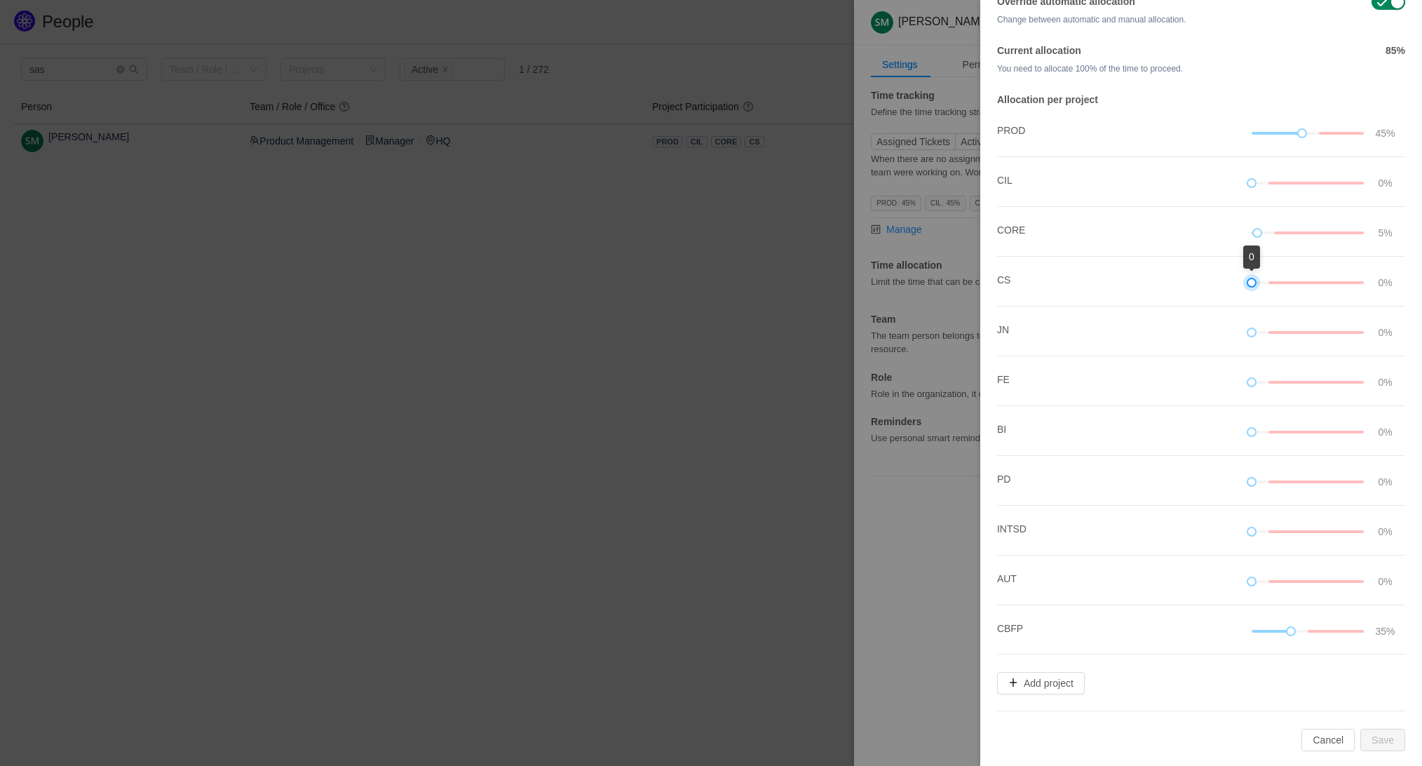
drag, startPoint x: 1255, startPoint y: 281, endPoint x: 1215, endPoint y: 288, distance: 41.2
click at [1215, 288] on li "CS 0%" at bounding box center [1201, 282] width 408 height 50
drag, startPoint x: 1292, startPoint y: 630, endPoint x: 1367, endPoint y: 633, distance: 75.1
click at [1367, 633] on div "45%" at bounding box center [1326, 630] width 149 height 15
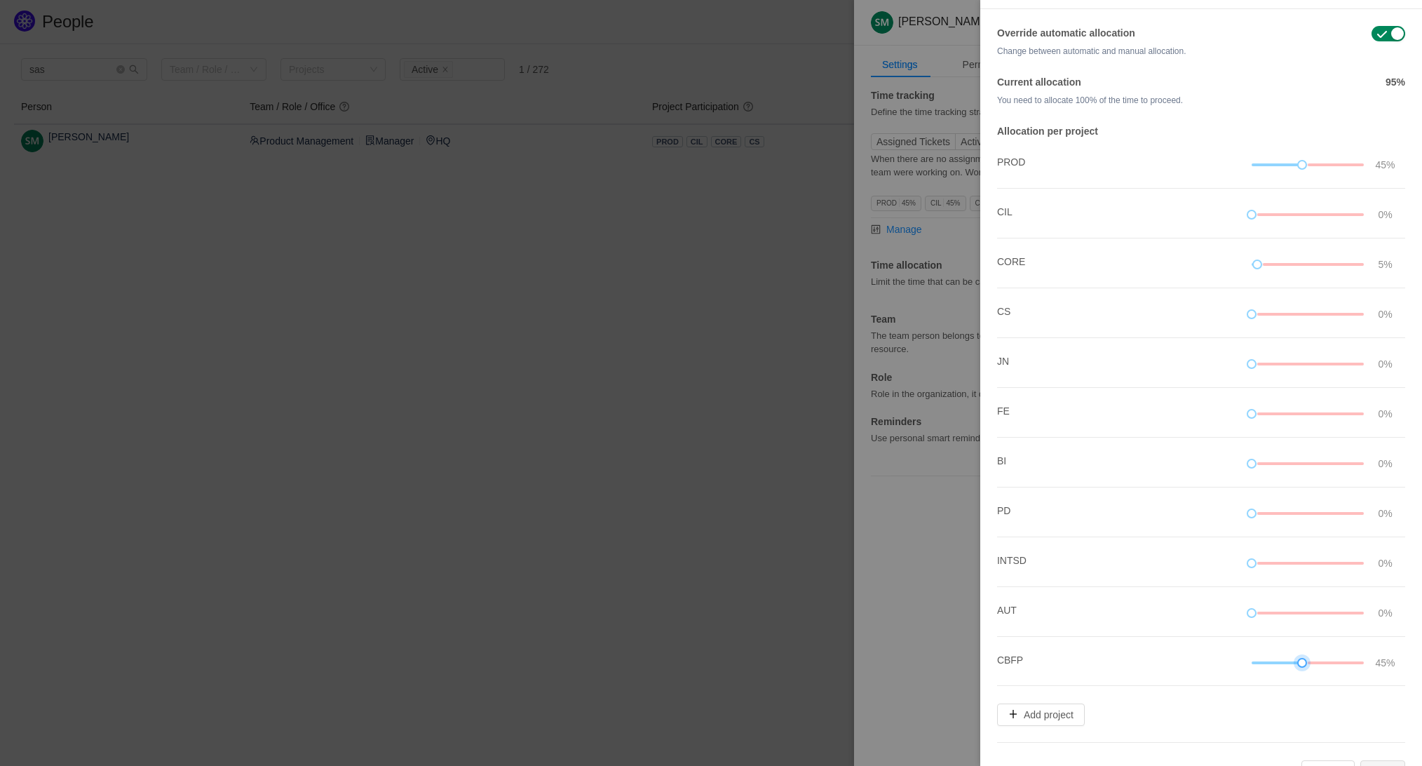
scroll to position [13, 0]
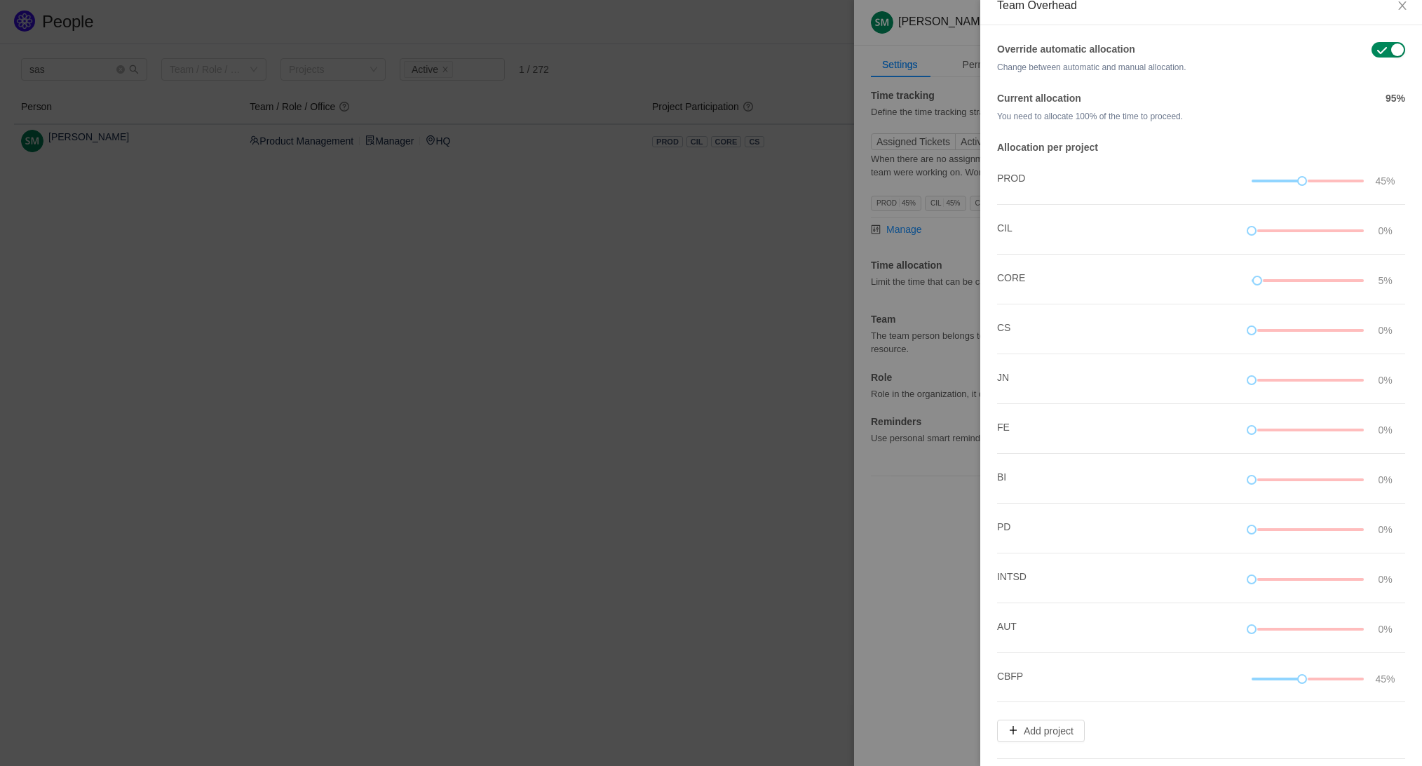
click at [1390, 95] on strong "95%" at bounding box center [1396, 98] width 20 height 11
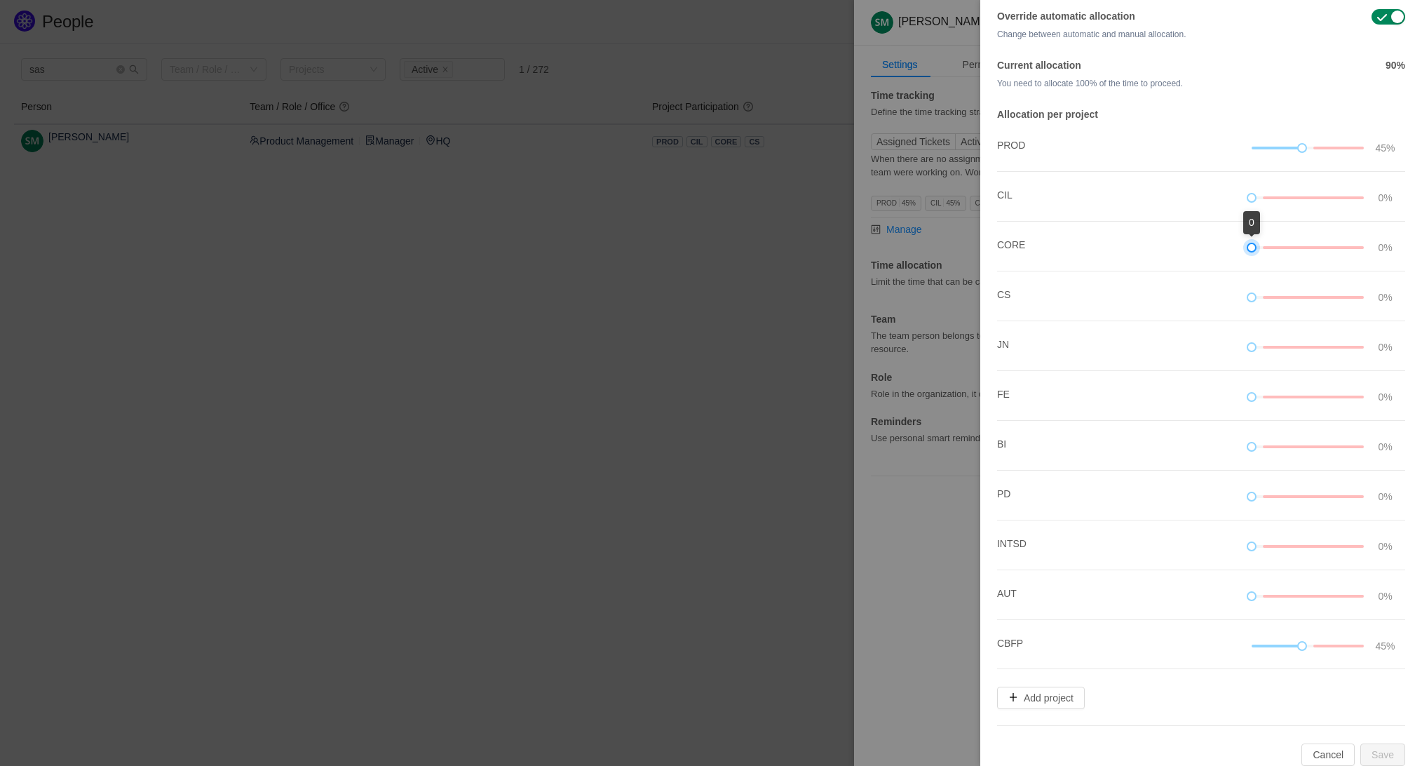
drag, startPoint x: 1256, startPoint y: 248, endPoint x: 1215, endPoint y: 248, distance: 41.4
click at [1215, 248] on li "CORE 0%" at bounding box center [1201, 247] width 408 height 50
drag, startPoint x: 1304, startPoint y: 145, endPoint x: 1283, endPoint y: 154, distance: 22.9
click at [1283, 154] on div at bounding box center [1308, 147] width 112 height 15
drag, startPoint x: 1301, startPoint y: 645, endPoint x: 1406, endPoint y: 639, distance: 105.4
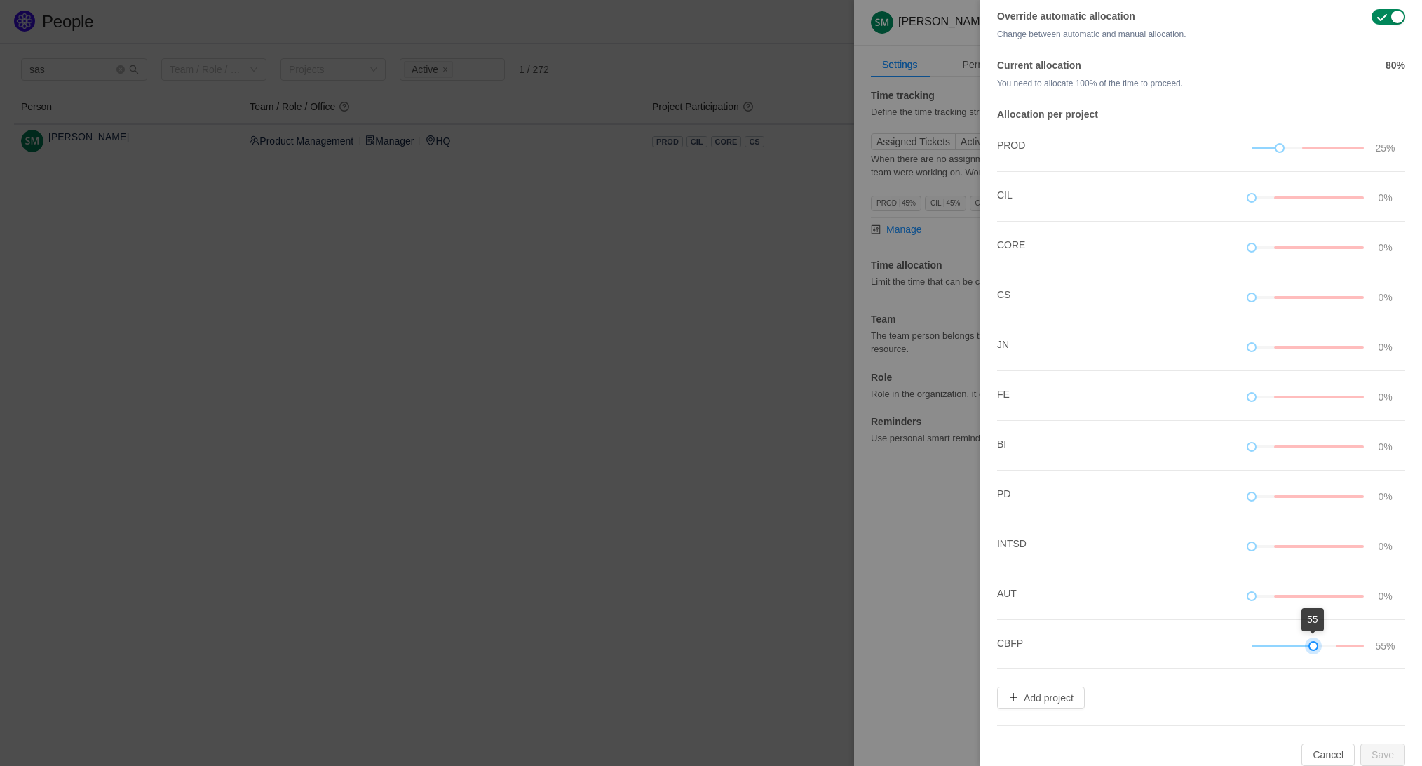
click at [1406, 639] on div "Override automatic allocation Change between automatic and manual allocation. C…" at bounding box center [1201, 387] width 442 height 790
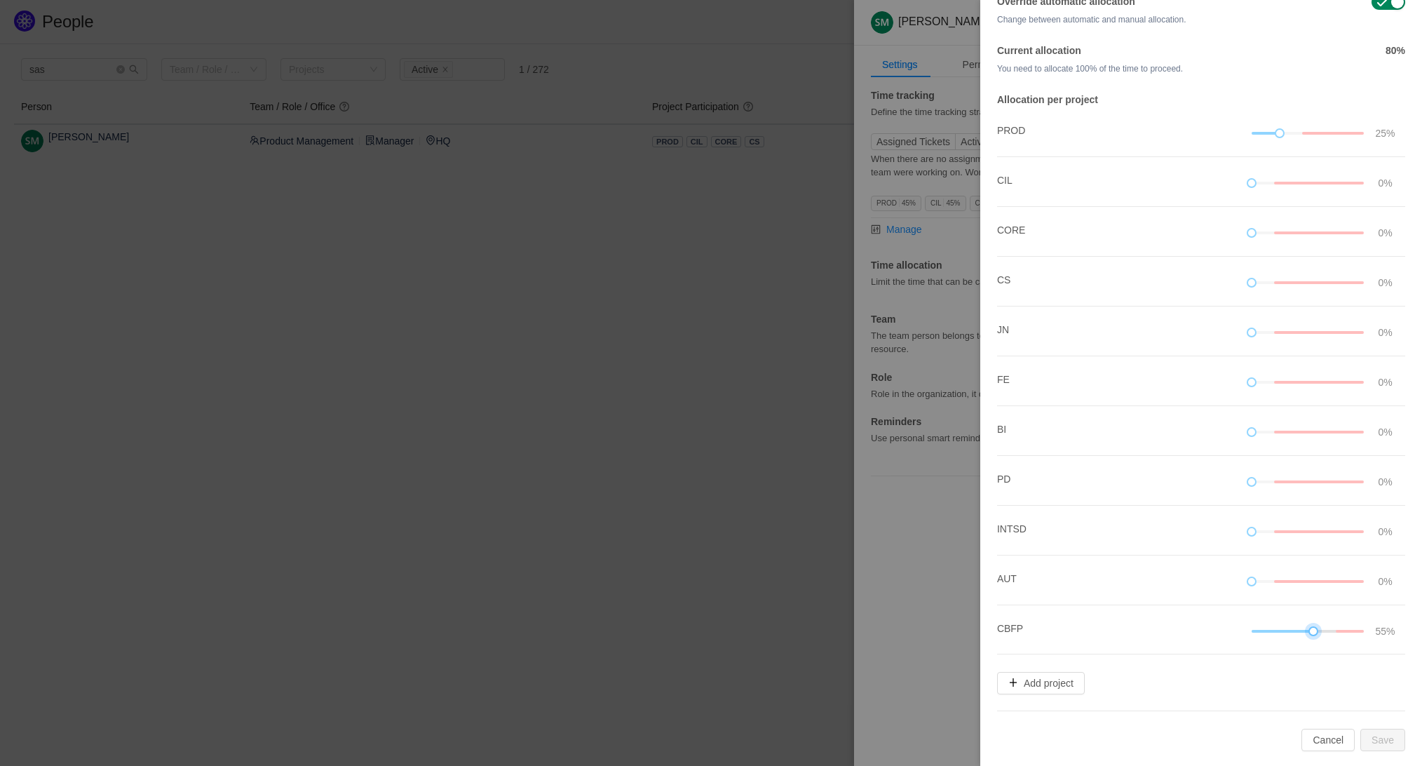
click at [1327, 632] on div at bounding box center [1308, 631] width 112 height 8
click at [1344, 630] on div at bounding box center [1308, 631] width 112 height 8
click at [1333, 632] on div at bounding box center [1308, 631] width 112 height 8
click at [1336, 630] on div at bounding box center [1350, 631] width 28 height 3
click at [1332, 628] on div at bounding box center [1330, 631] width 10 height 10
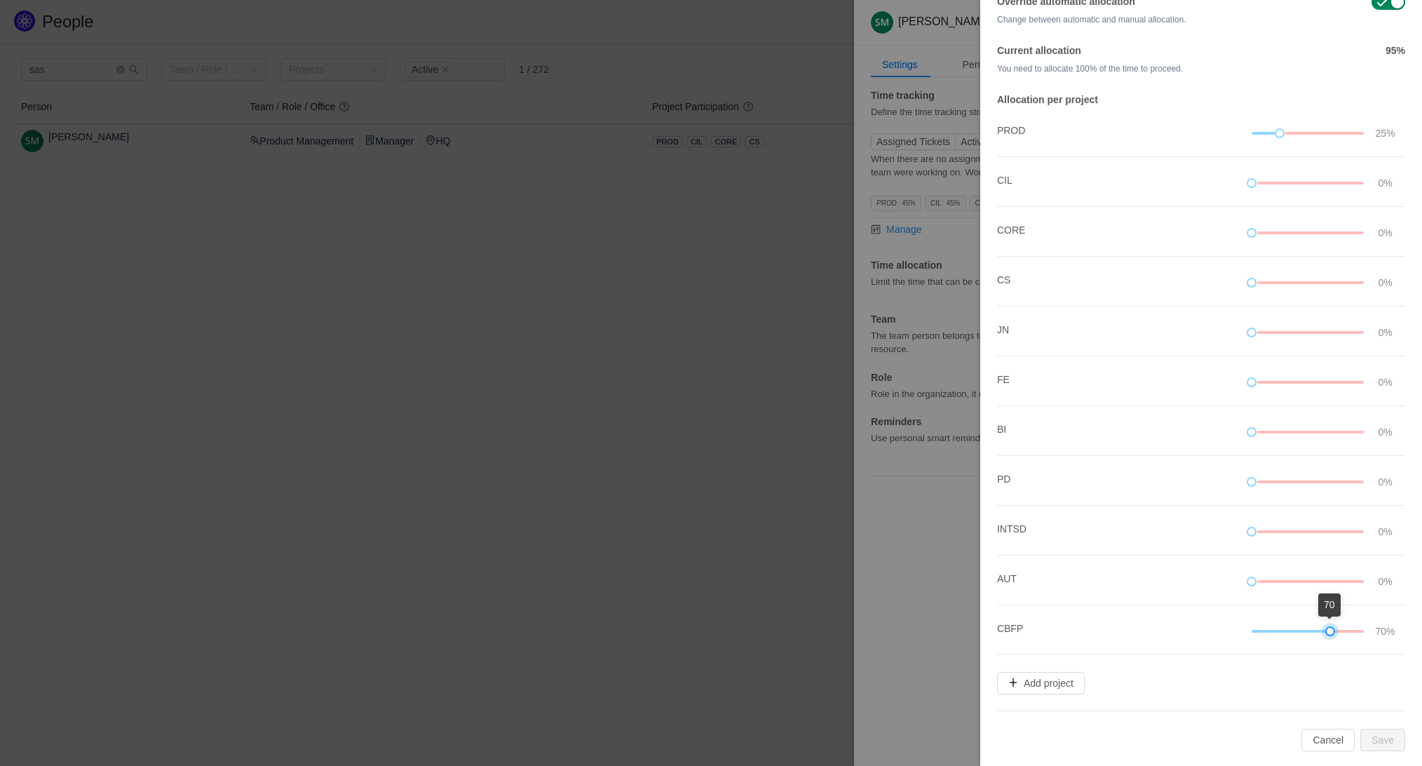
click at [1333, 628] on div at bounding box center [1330, 631] width 10 height 10
click at [1337, 630] on div at bounding box center [1350, 631] width 28 height 3
click at [1284, 133] on div at bounding box center [1280, 133] width 10 height 10
click at [1290, 134] on div at bounding box center [1325, 133] width 79 height 3
drag, startPoint x: 1280, startPoint y: 133, endPoint x: 1291, endPoint y: 133, distance: 11.2
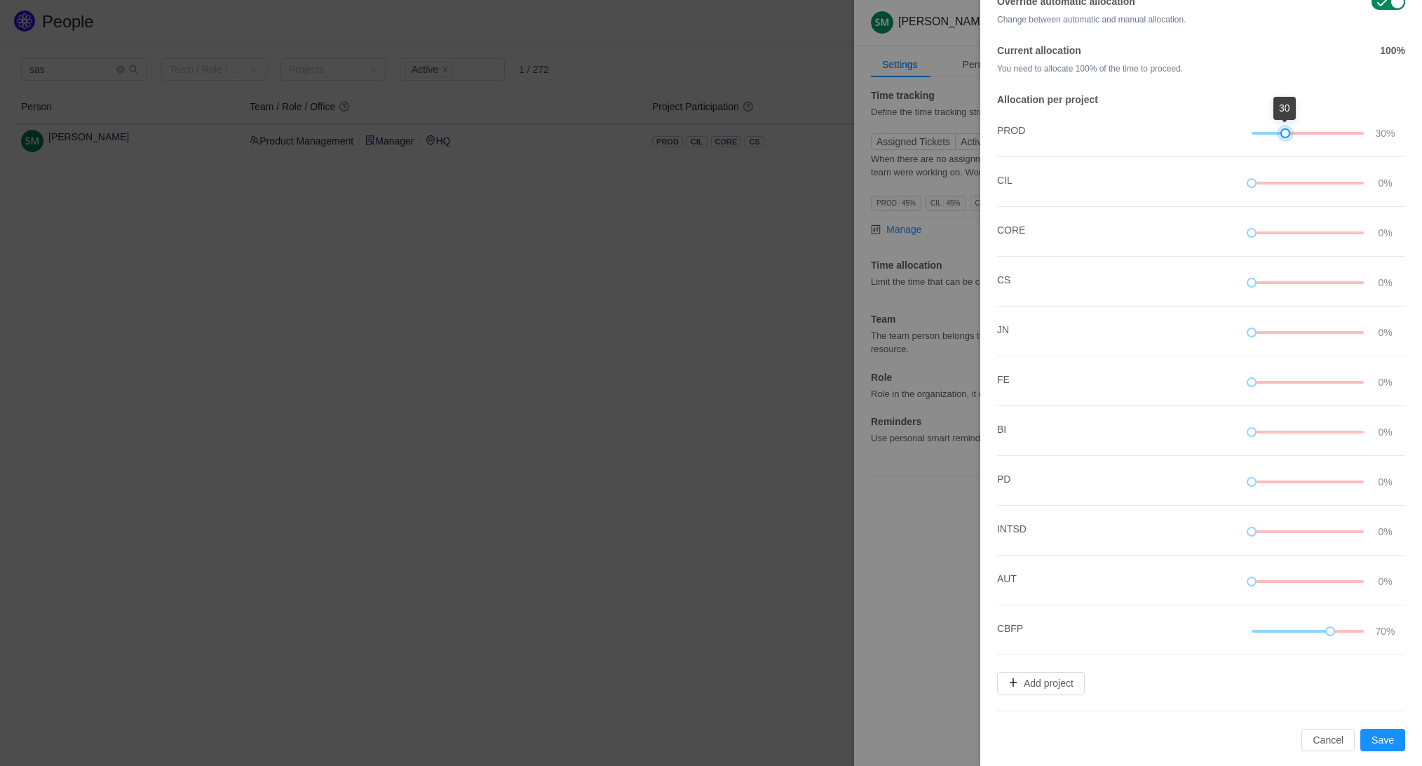
click at [1291, 133] on div at bounding box center [1308, 133] width 112 height 15
drag, startPoint x: 1332, startPoint y: 629, endPoint x: 1353, endPoint y: 629, distance: 21.0
click at [1353, 629] on div at bounding box center [1308, 630] width 112 height 15
drag, startPoint x: 1287, startPoint y: 133, endPoint x: 1276, endPoint y: 134, distance: 11.3
click at [1276, 134] on div at bounding box center [1274, 133] width 10 height 10
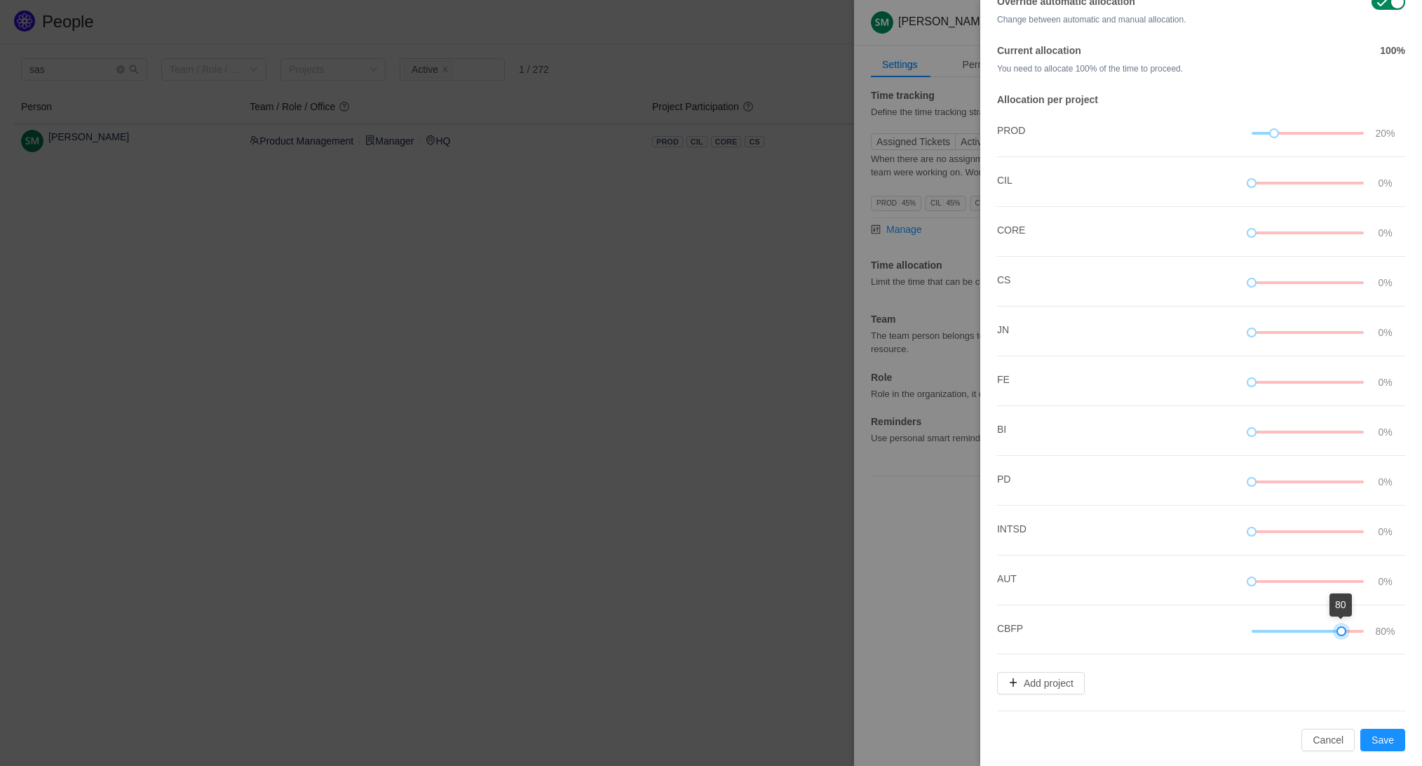
drag, startPoint x: 1330, startPoint y: 628, endPoint x: 1361, endPoint y: 628, distance: 30.9
click at [1361, 628] on div at bounding box center [1308, 630] width 112 height 15
click at [1396, 738] on button "Save" at bounding box center [1383, 740] width 45 height 22
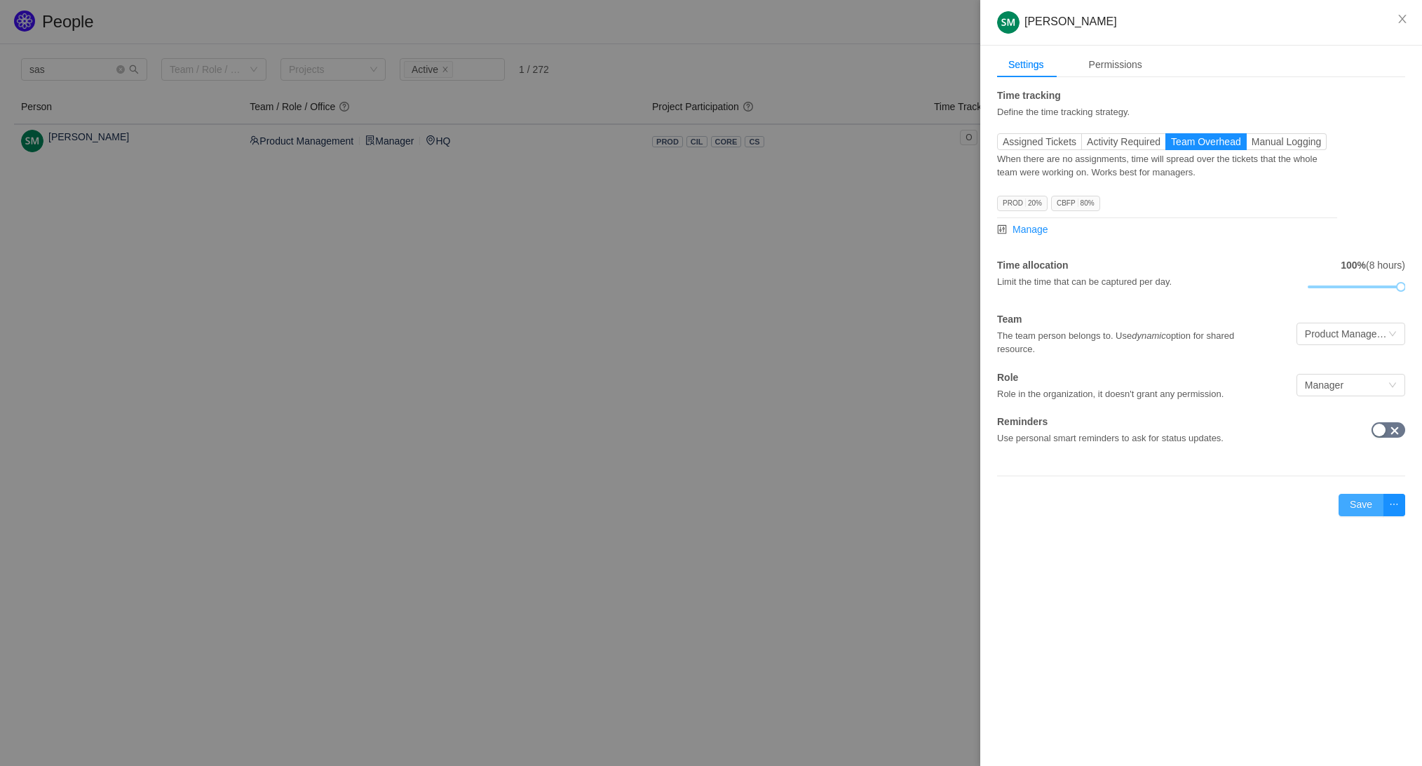
click at [1374, 501] on button "Save" at bounding box center [1361, 505] width 45 height 22
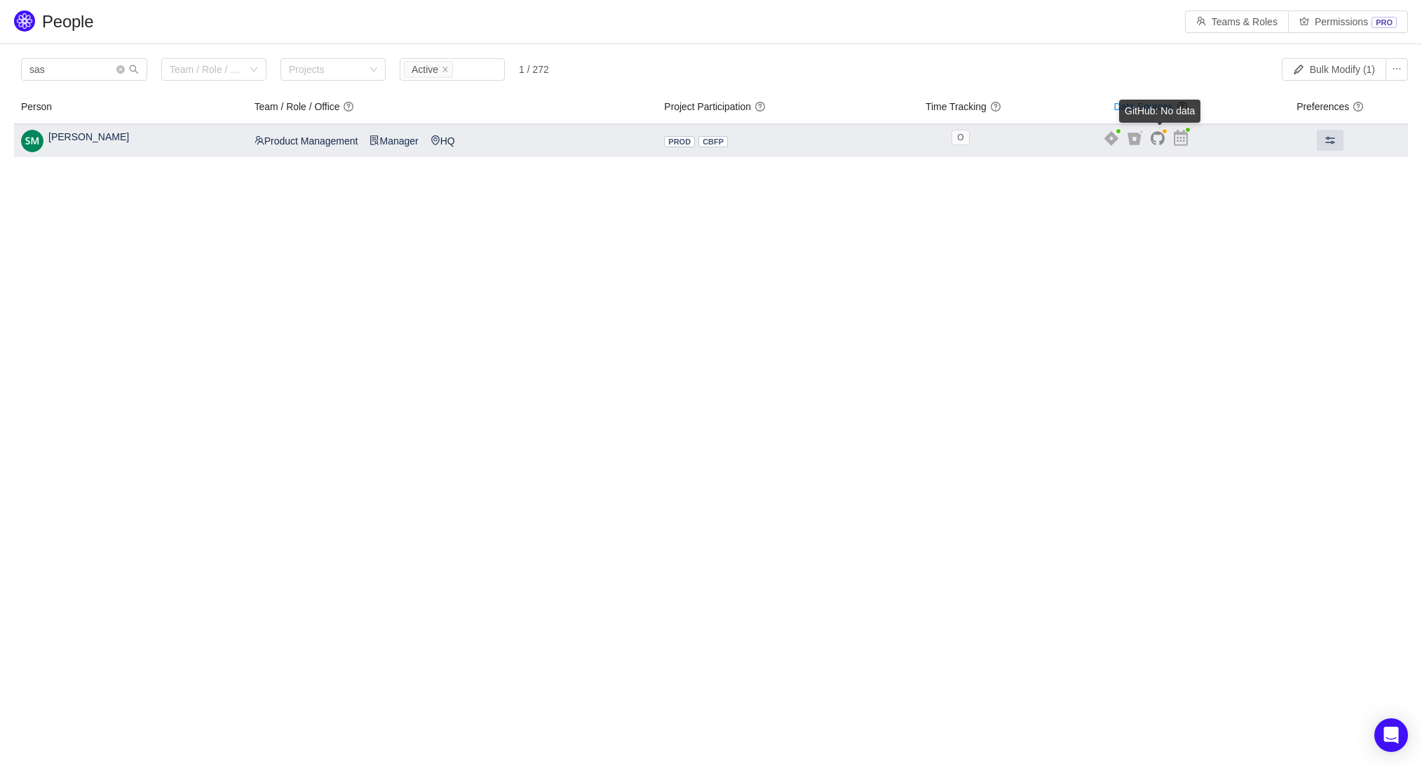
click at [1159, 135] on icon at bounding box center [1158, 138] width 14 height 15
click at [1138, 136] on icon at bounding box center [1135, 139] width 14 height 14
click at [964, 139] on span "O" at bounding box center [961, 137] width 18 height 15
click at [706, 142] on span "CBFP" at bounding box center [713, 141] width 21 height 8
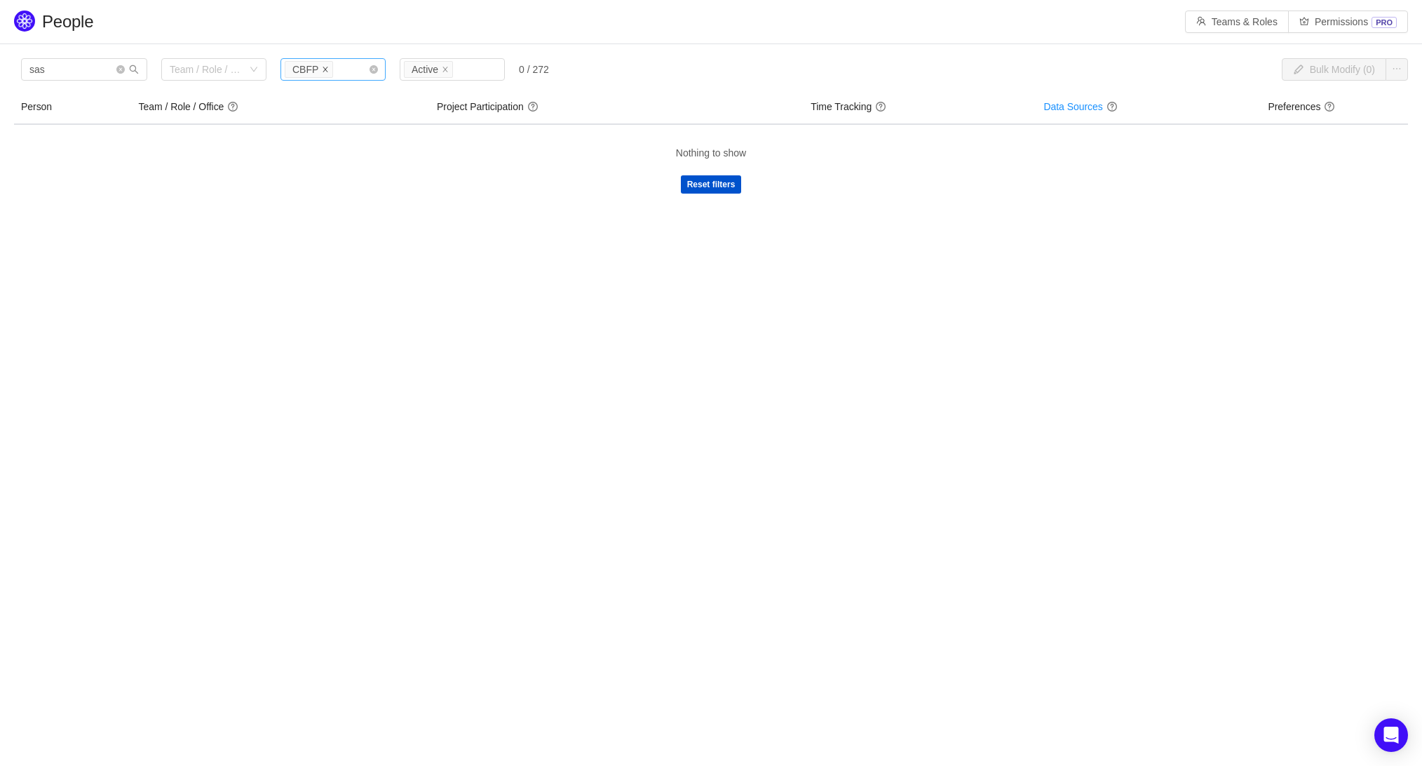
click at [324, 67] on icon "icon: close" at bounding box center [325, 69] width 7 height 7
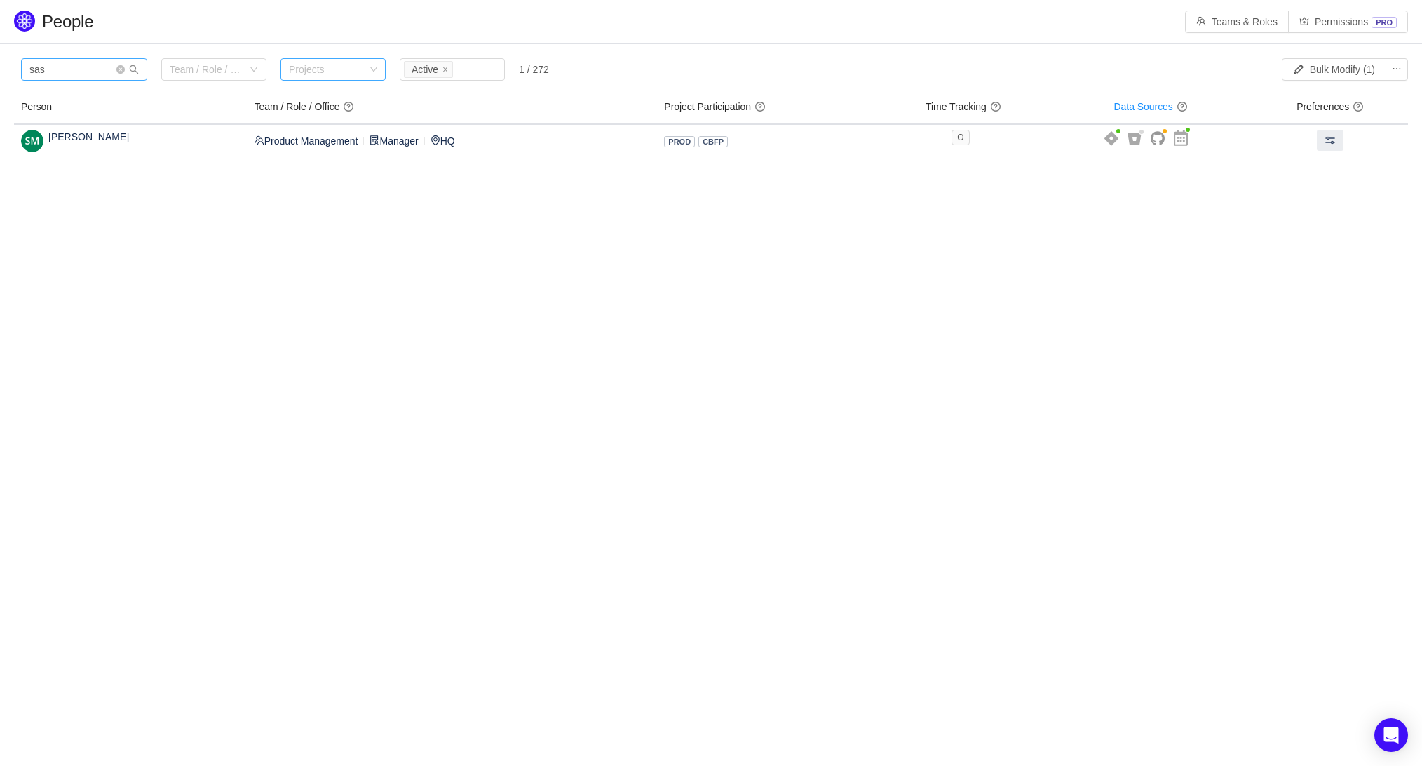
click at [127, 66] on span at bounding box center [127, 70] width 22 height 10
click at [120, 67] on icon "icon: close-circle" at bounding box center [120, 69] width 8 height 8
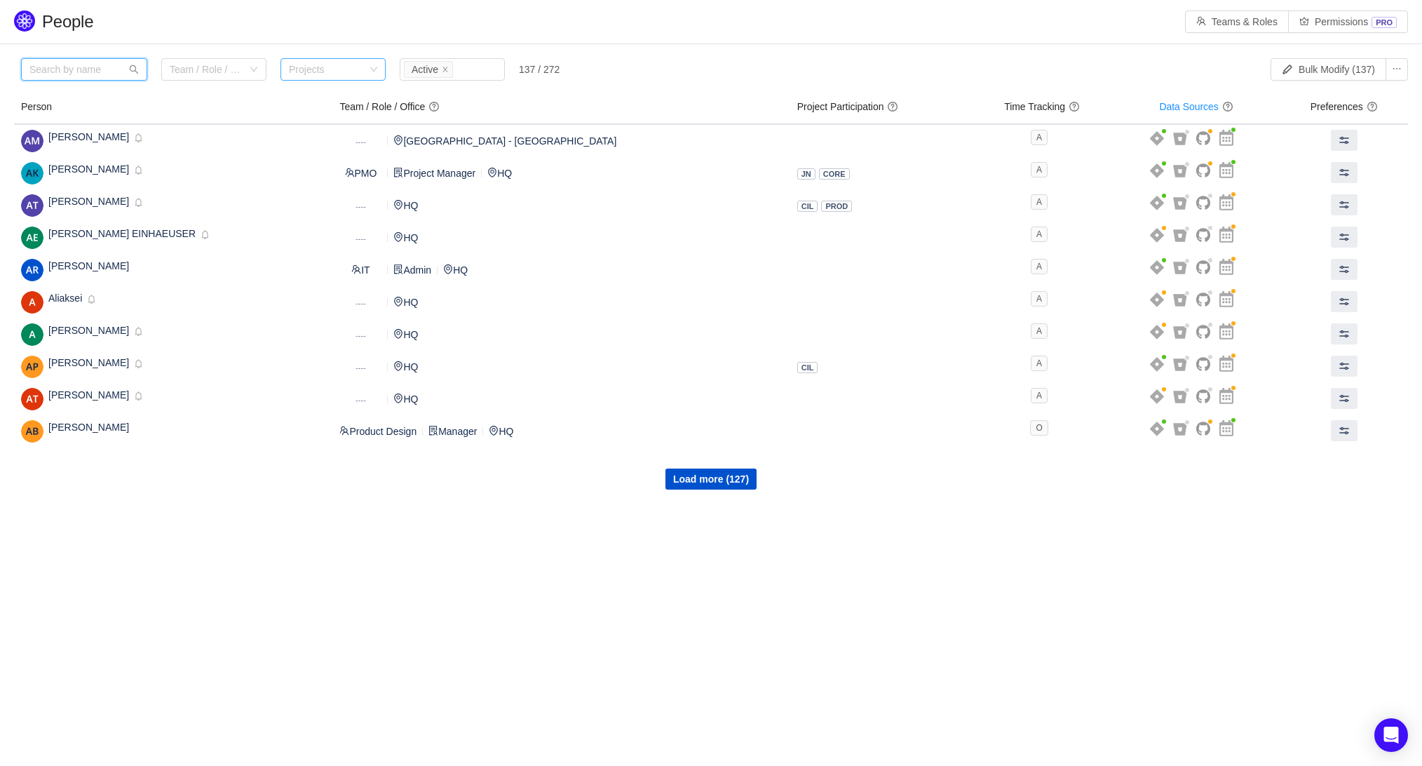
click at [99, 69] on input "text" at bounding box center [84, 69] width 126 height 22
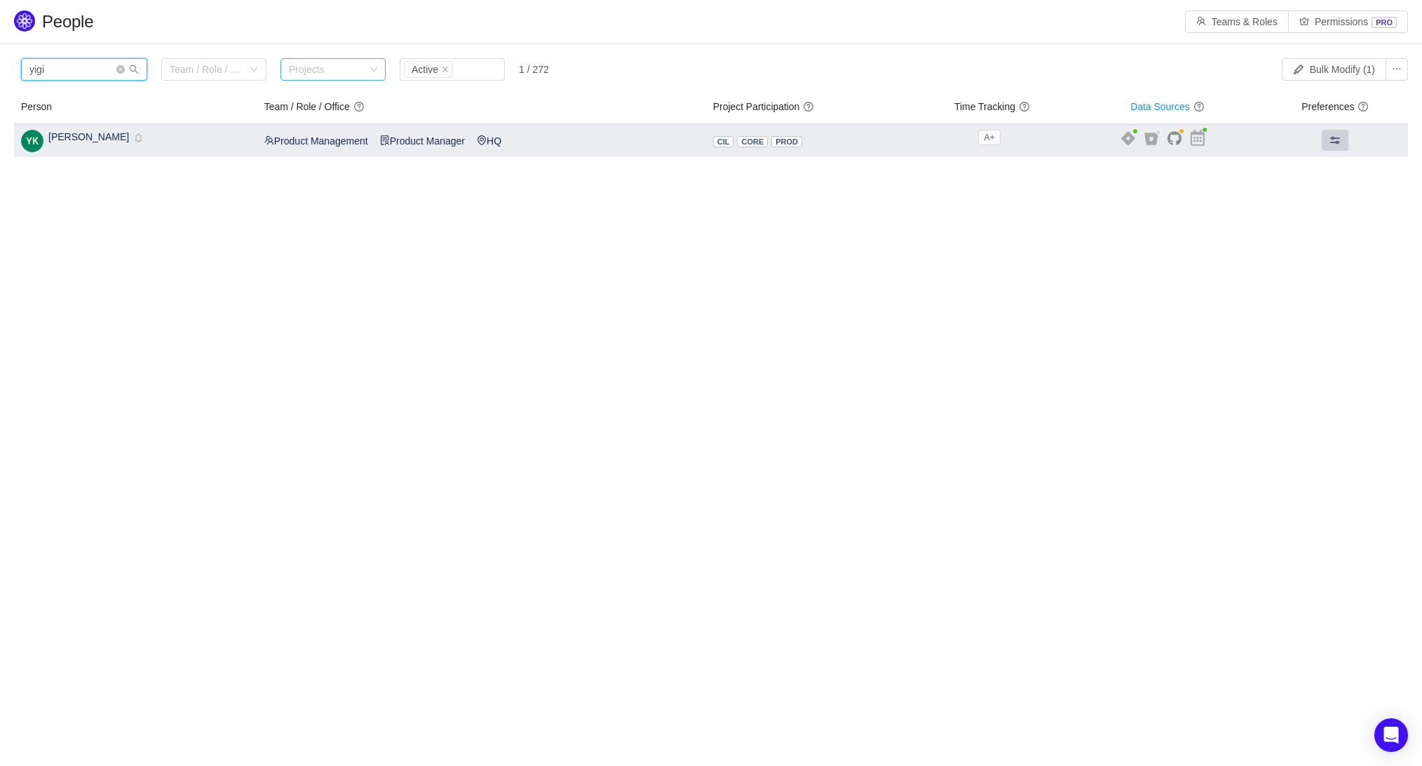
type input "yigi"
click at [1337, 135] on span at bounding box center [1335, 140] width 11 height 11
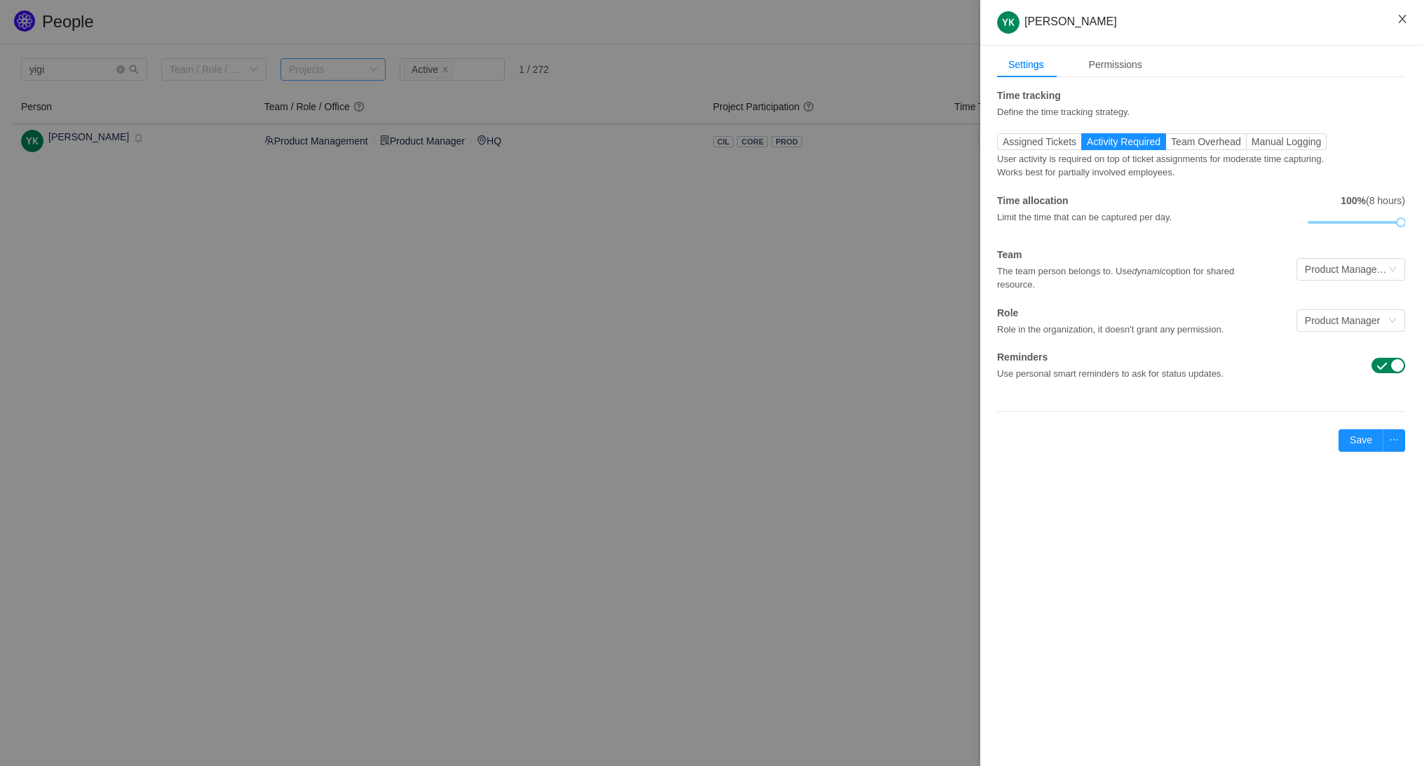
click at [1401, 16] on icon "icon: close" at bounding box center [1402, 18] width 11 height 11
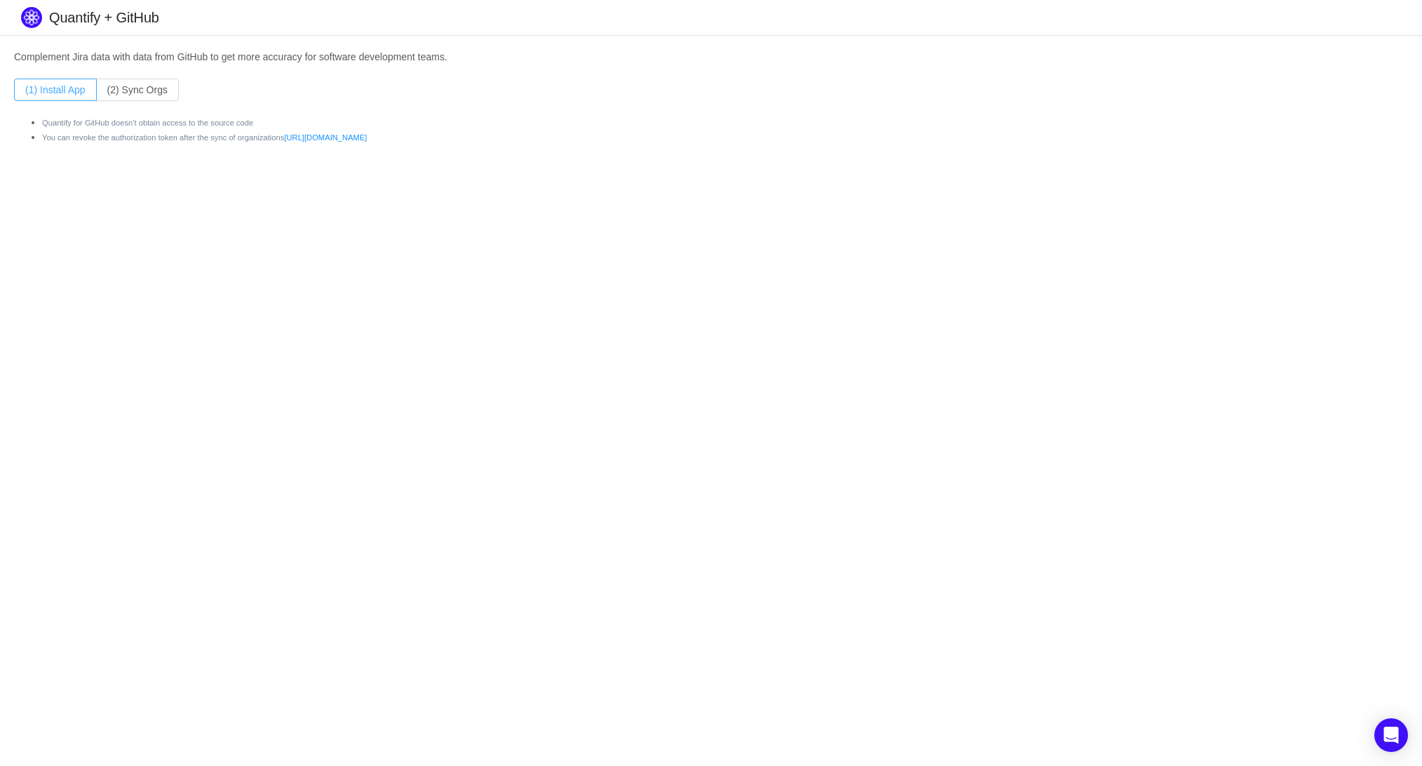
click at [74, 94] on button "(1) Install App" at bounding box center [55, 90] width 83 height 22
click at [121, 86] on button "(2) Sync Orgs" at bounding box center [137, 90] width 83 height 22
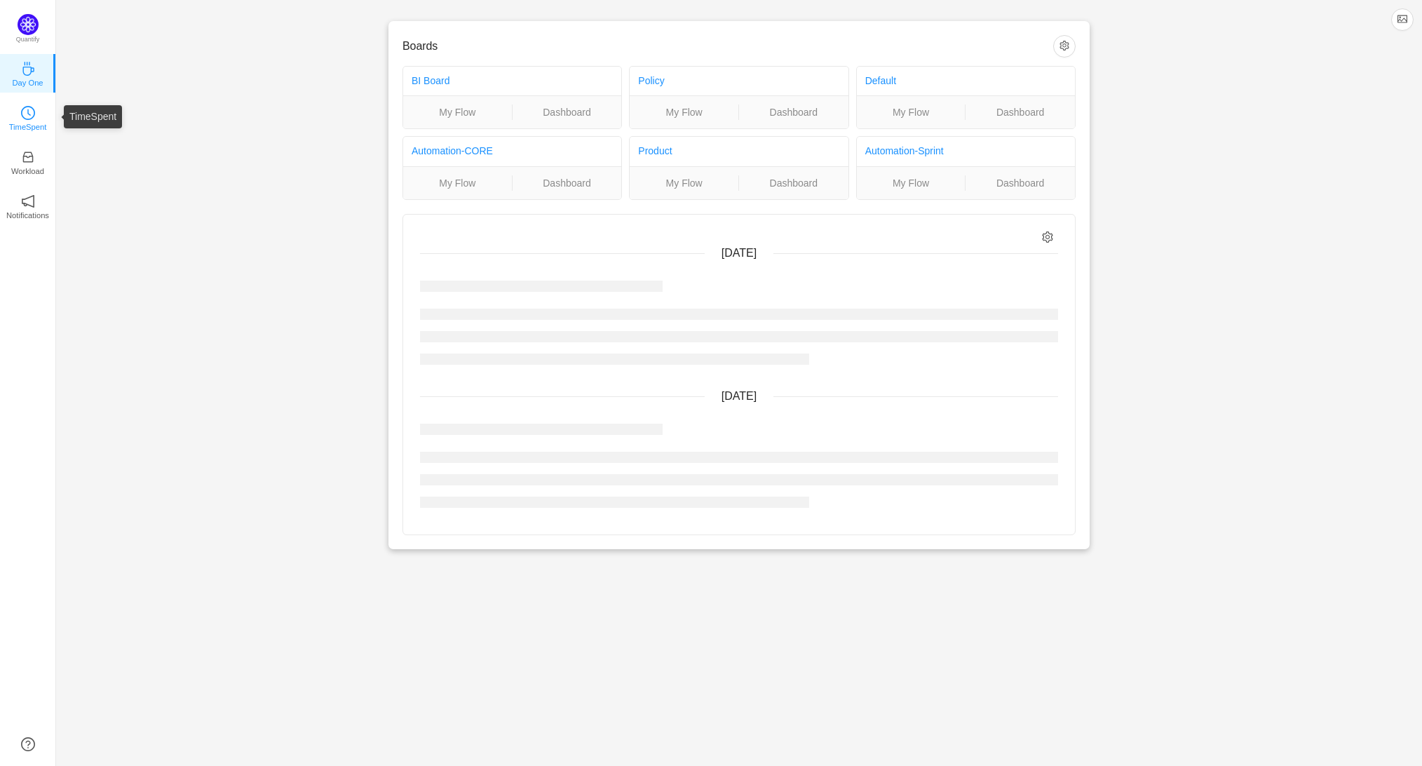
click at [21, 113] on link "TimeSpent" at bounding box center [28, 117] width 14 height 14
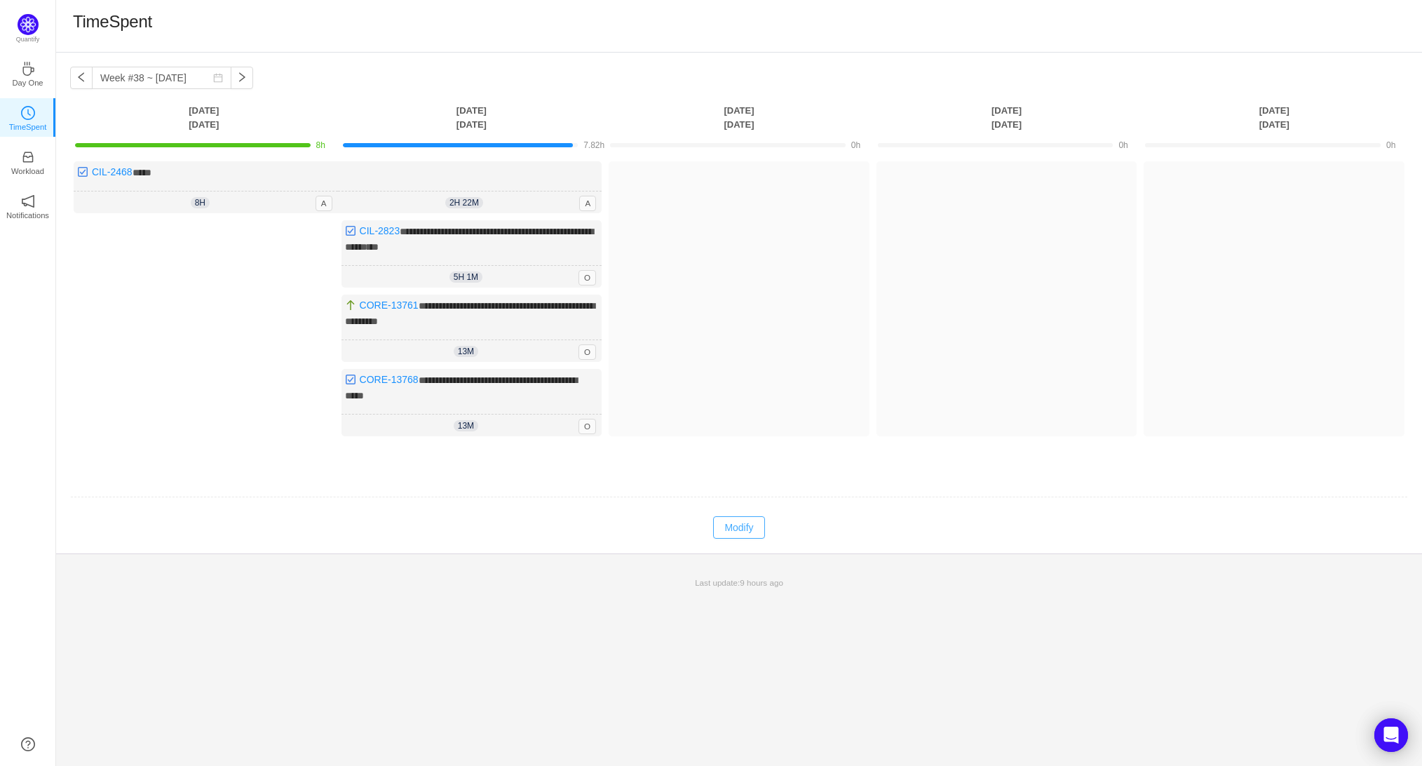
click at [750, 520] on button "Modify" at bounding box center [738, 527] width 51 height 22
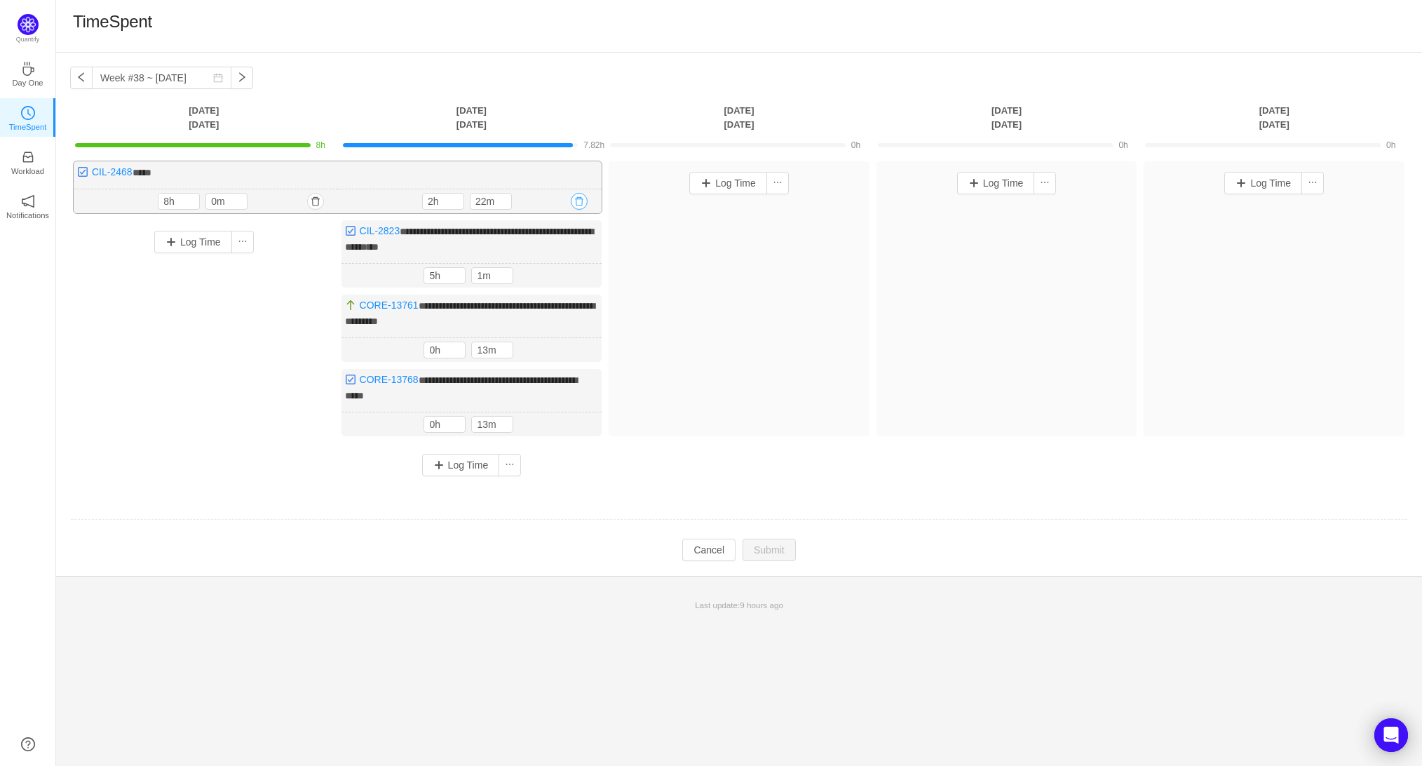
click at [583, 197] on button "button" at bounding box center [579, 201] width 17 height 17
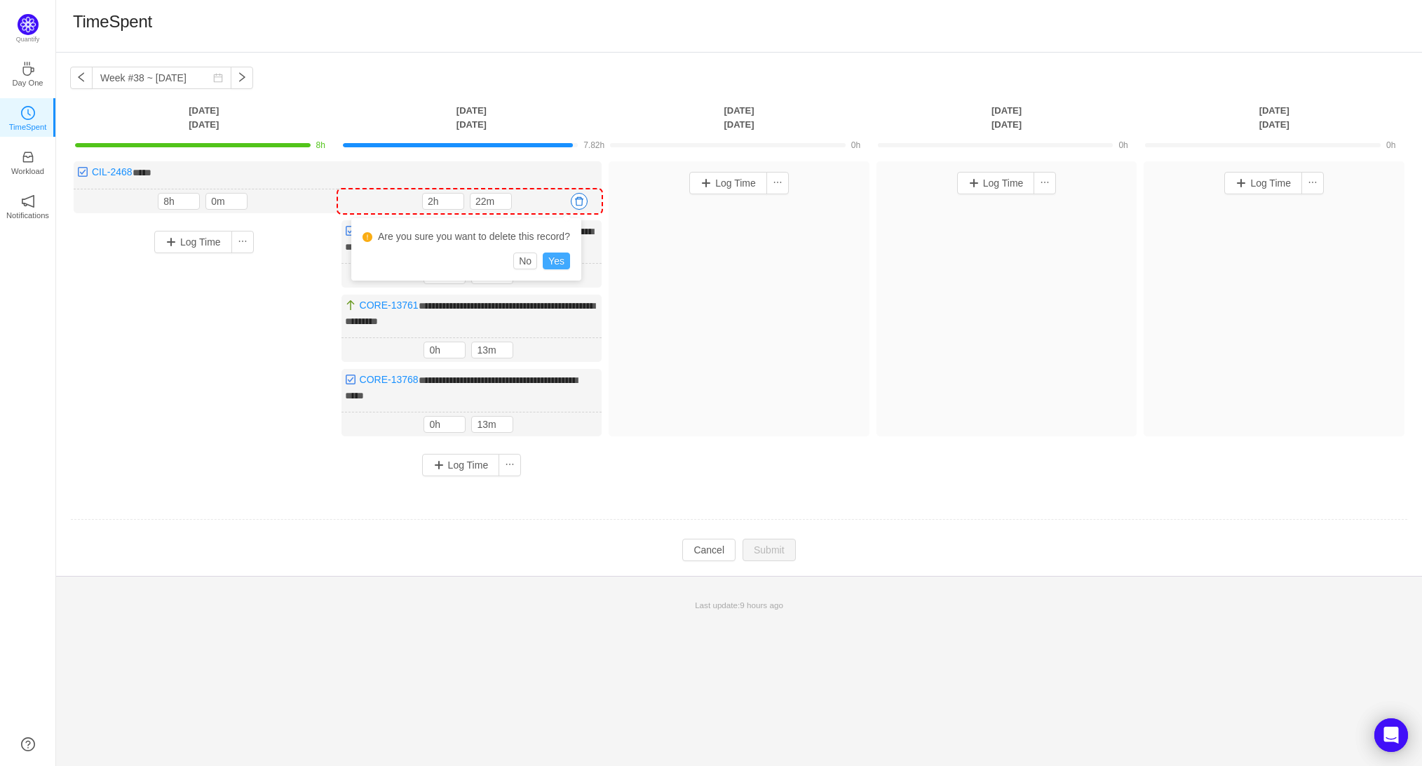
click at [570, 262] on button "Yes" at bounding box center [556, 260] width 27 height 17
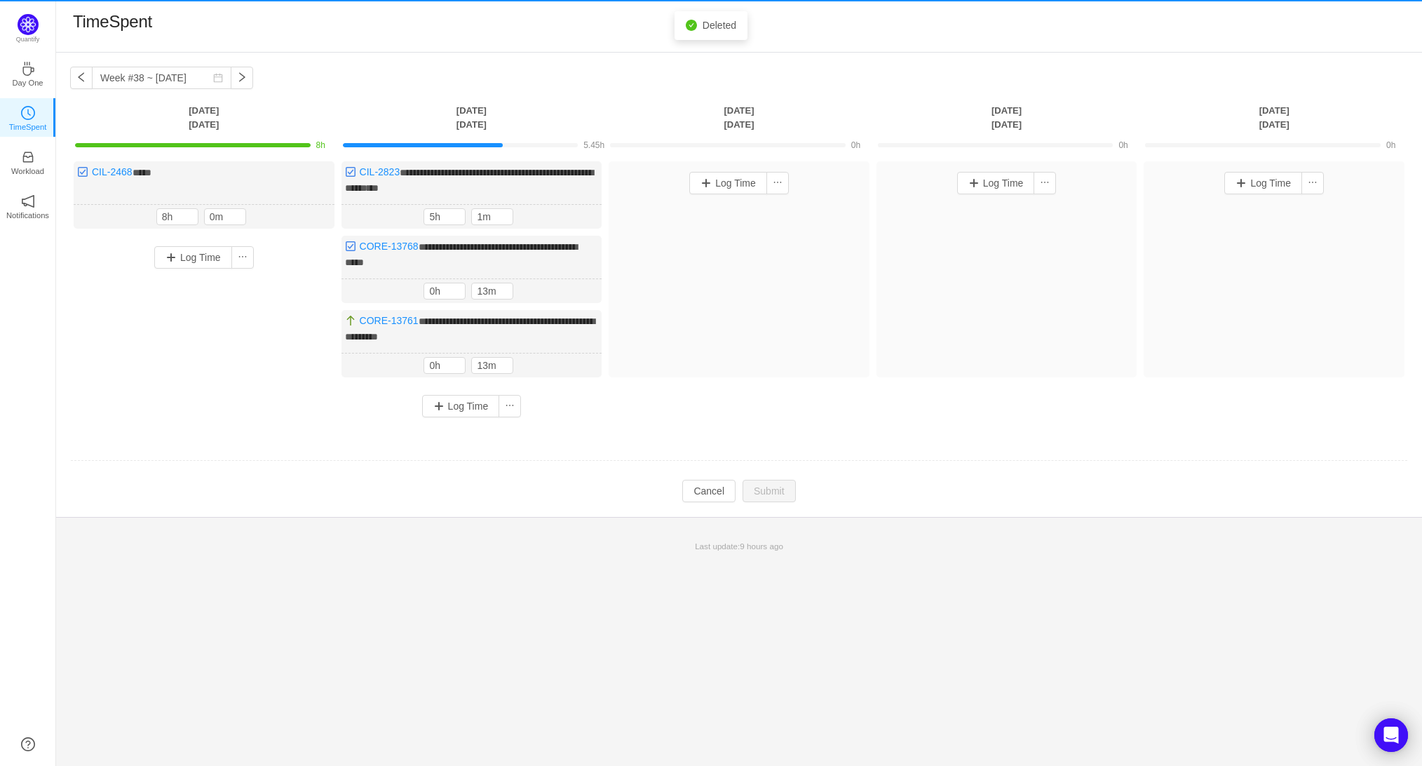
click at [313, 198] on div "CIL-2468 **** *** 8h 8h 0m" at bounding box center [204, 194] width 261 height 67
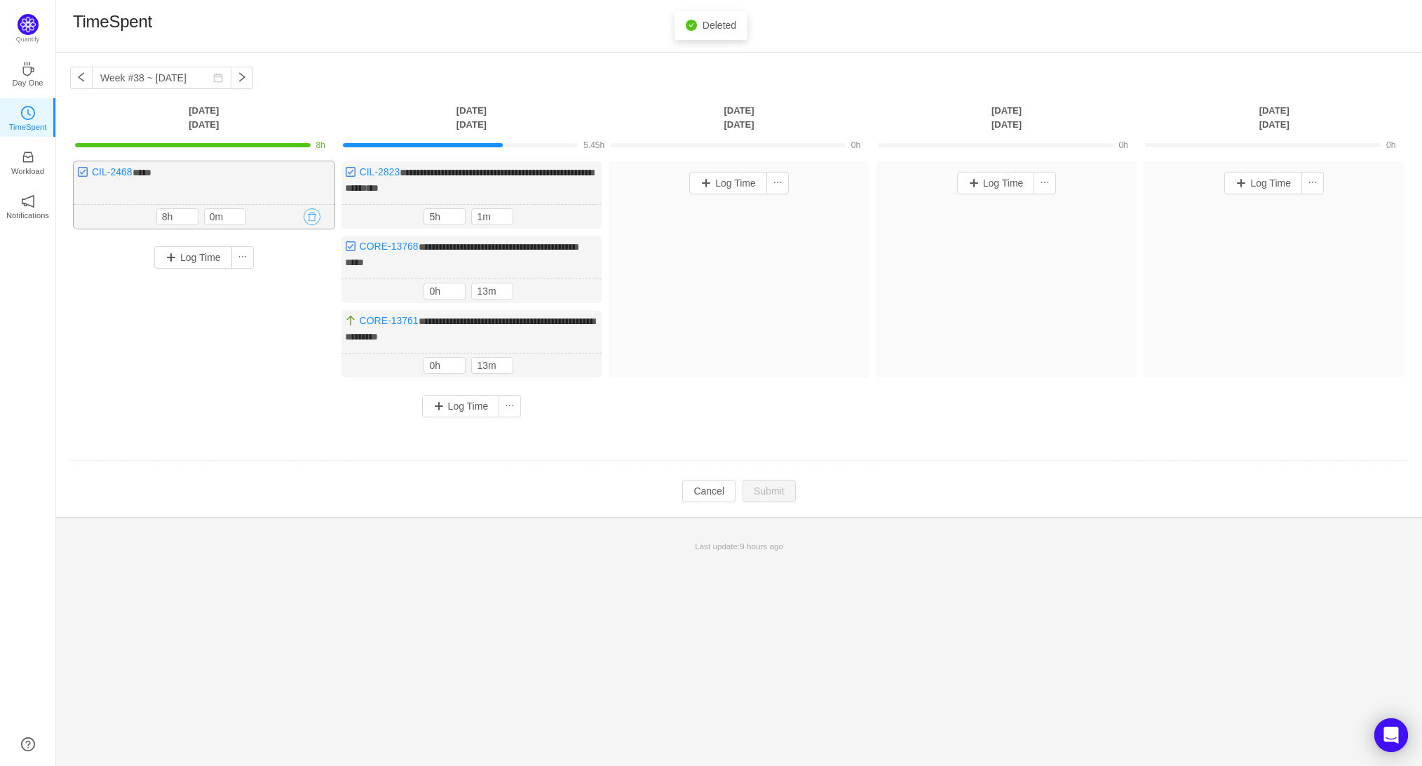
click at [312, 213] on button "button" at bounding box center [312, 216] width 17 height 17
click at [301, 277] on button "Yes" at bounding box center [288, 275] width 27 height 17
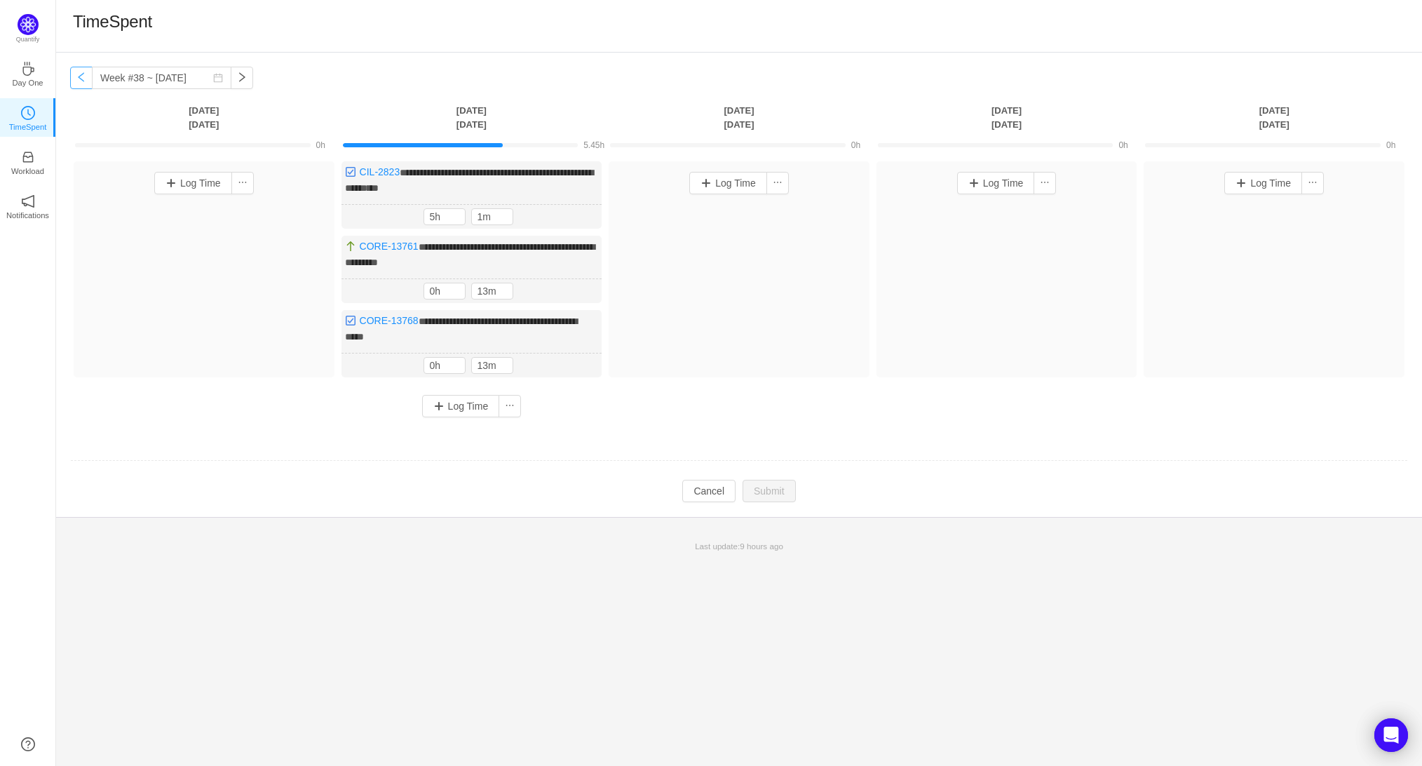
click at [80, 76] on button "button" at bounding box center [81, 78] width 22 height 22
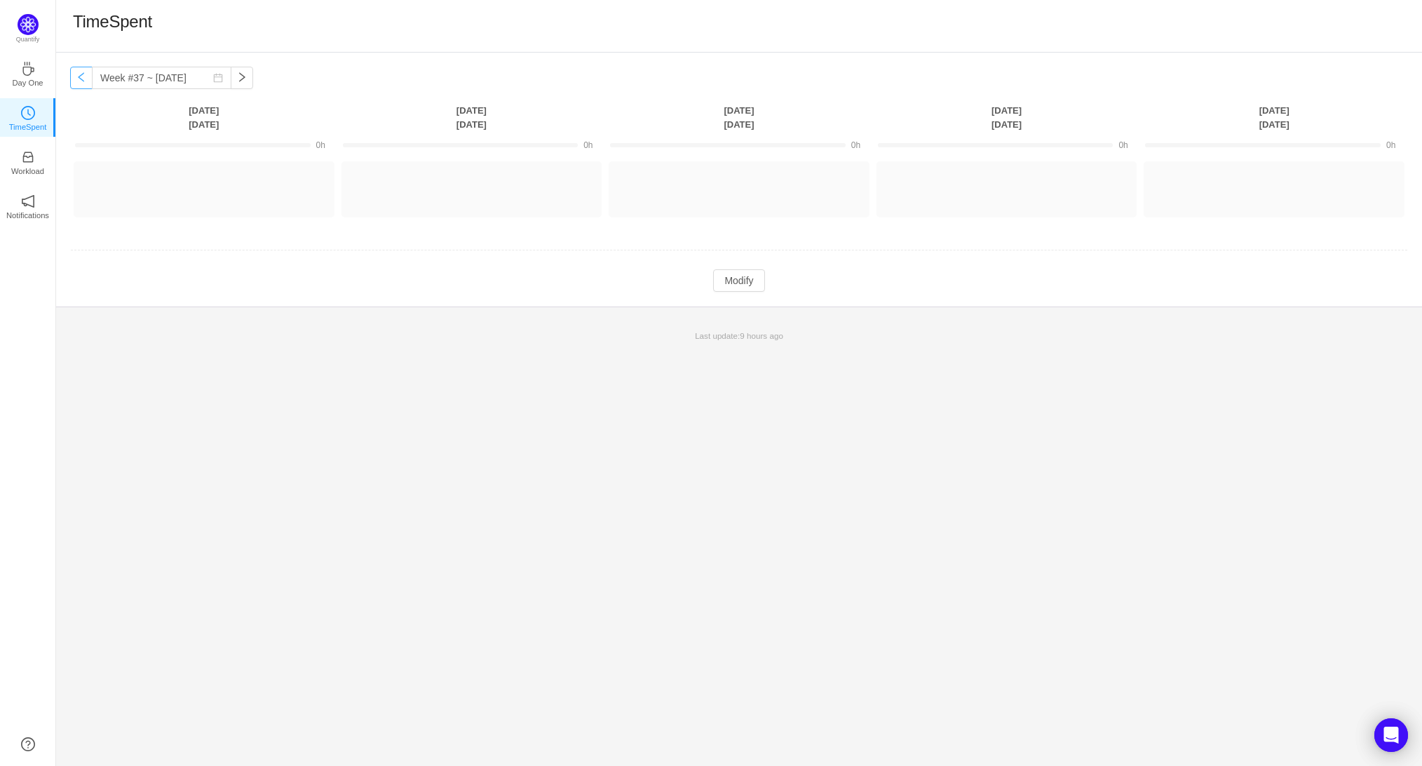
click at [80, 76] on button "button" at bounding box center [81, 78] width 22 height 22
type input "Week #36 ~ [DATE]"
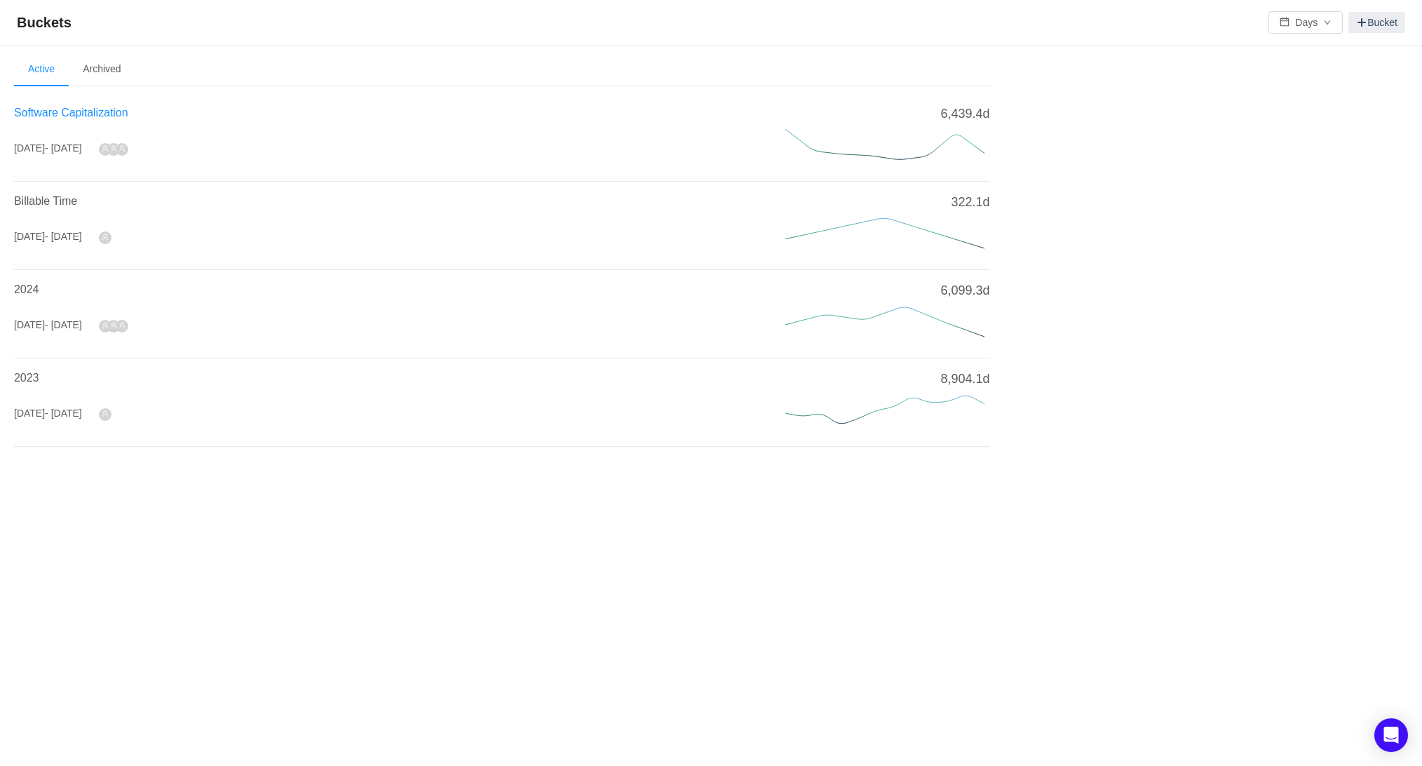
click at [67, 107] on span "Software Capitalization" at bounding box center [71, 113] width 114 height 12
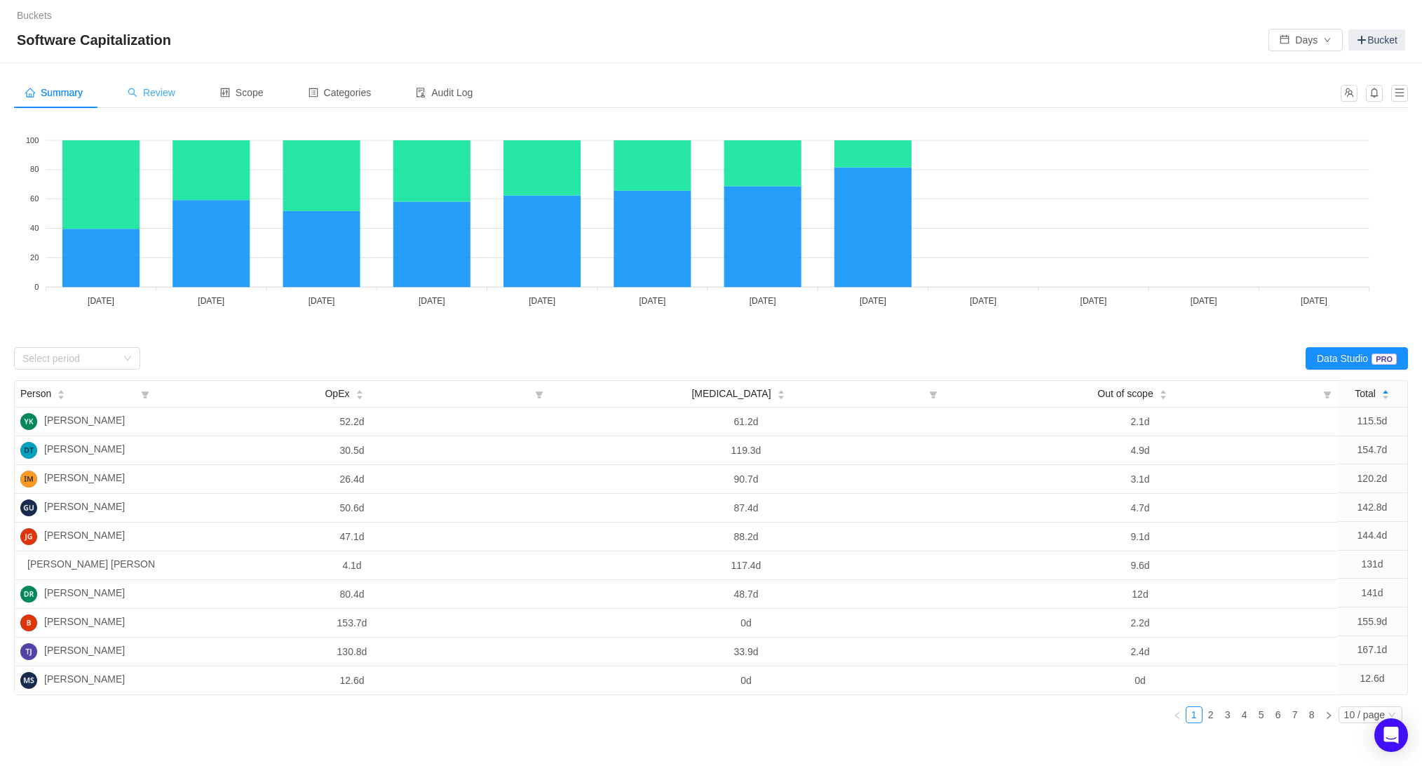
click at [175, 95] on span "Review" at bounding box center [152, 92] width 48 height 11
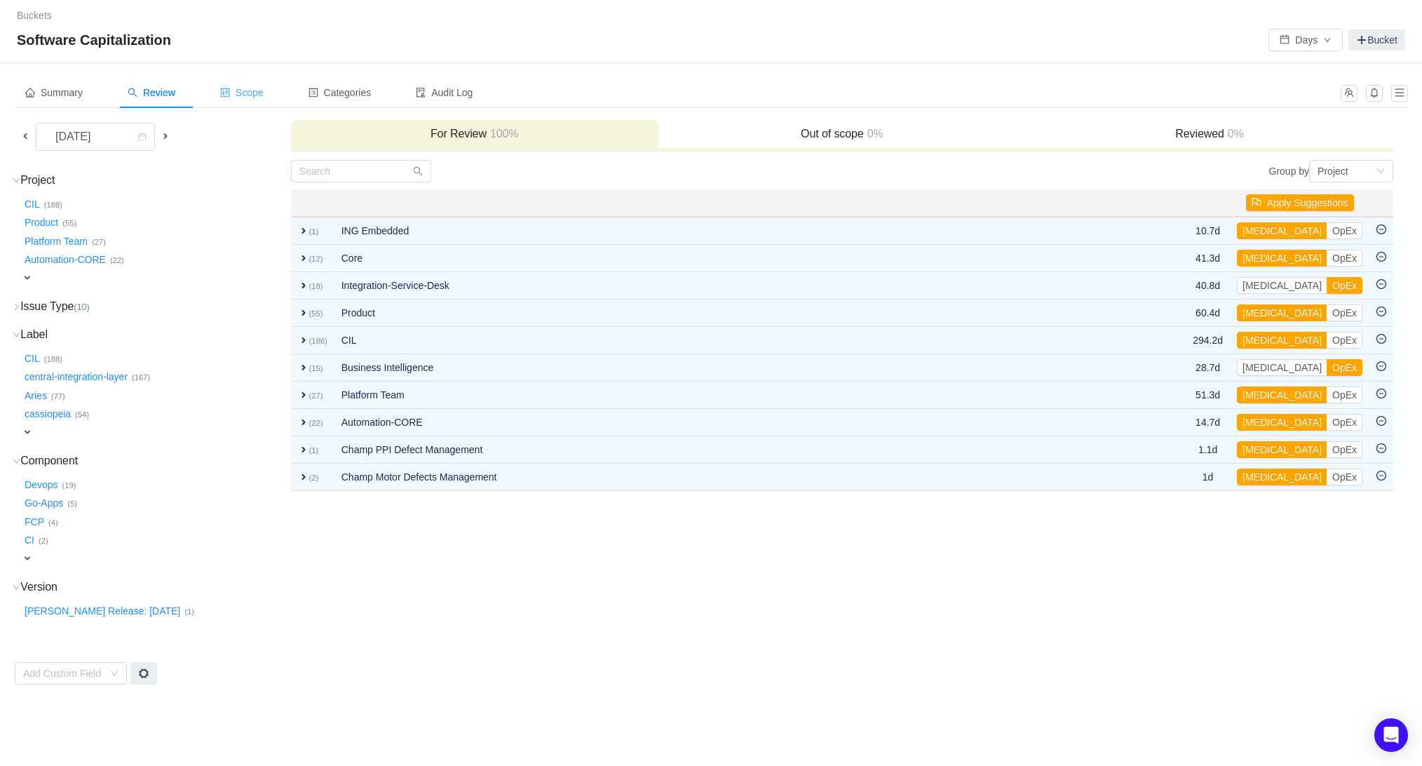
click at [244, 83] on div "Scope" at bounding box center [242, 93] width 66 height 32
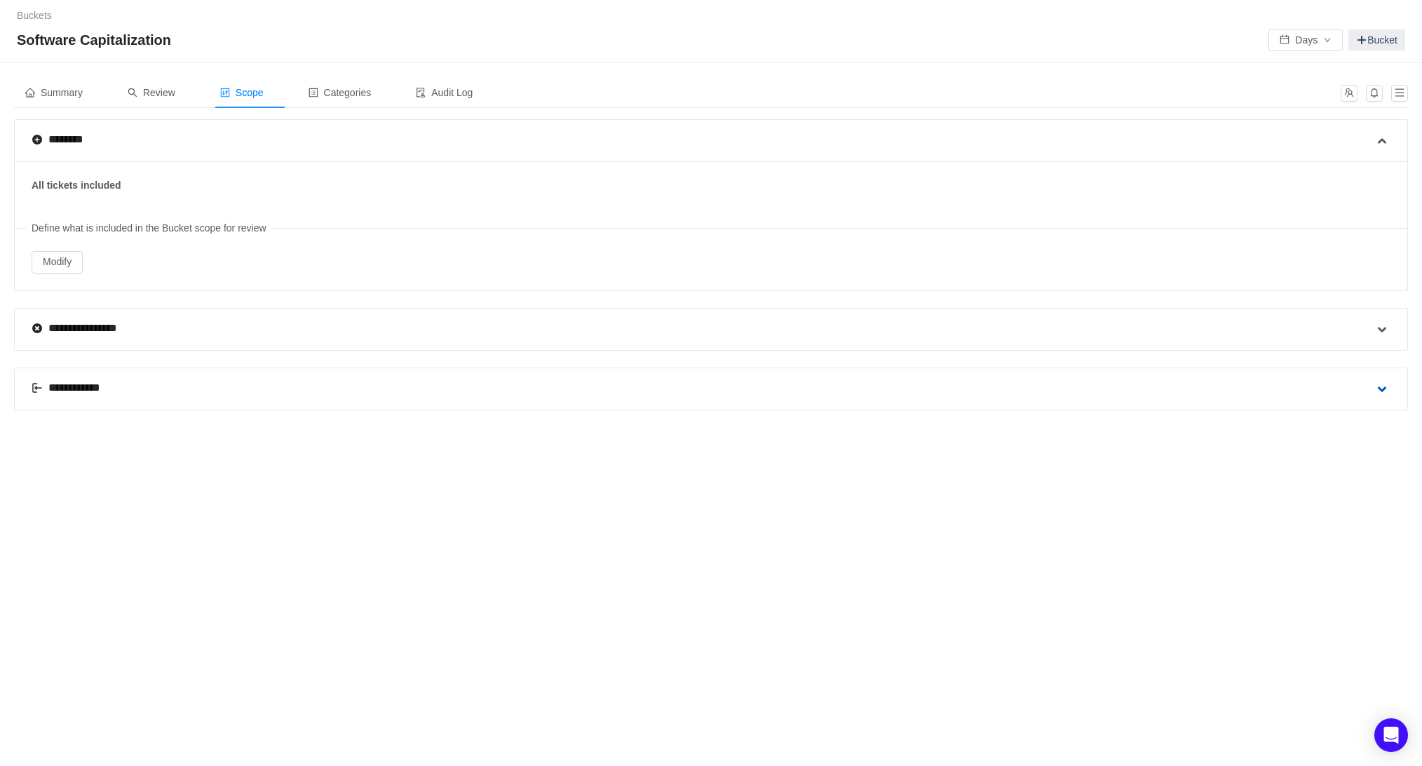
click at [1380, 383] on span at bounding box center [1382, 389] width 17 height 17
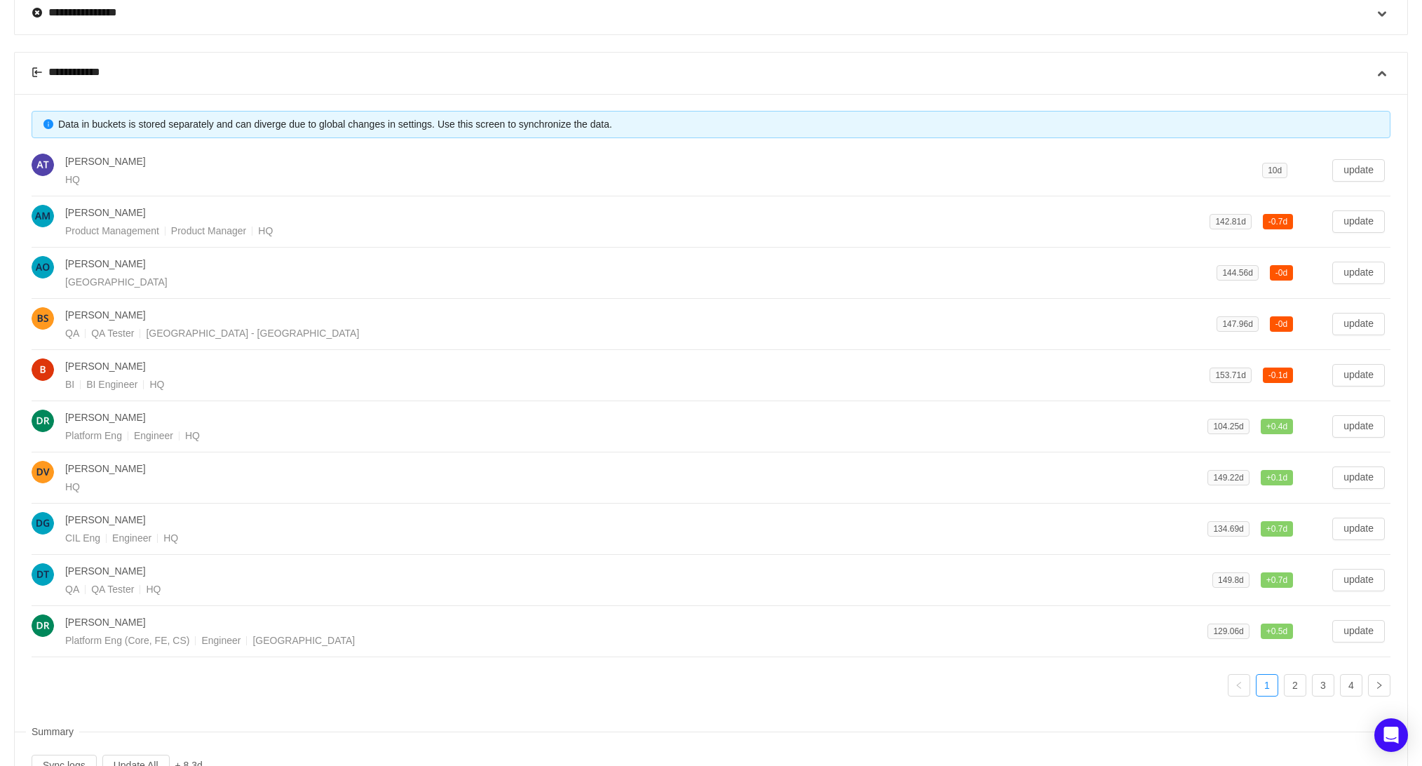
scroll to position [369, 0]
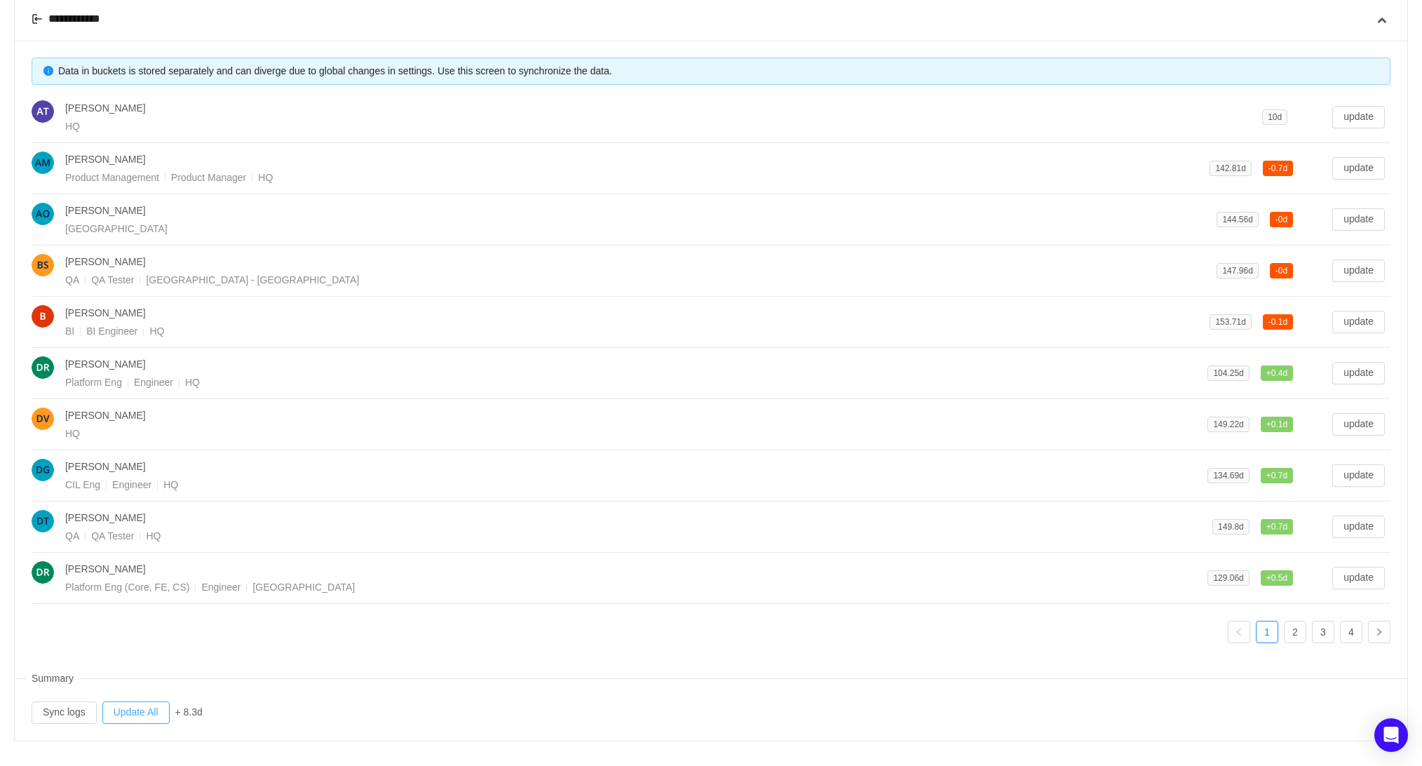
click at [144, 705] on button "Update All" at bounding box center [135, 712] width 67 height 22
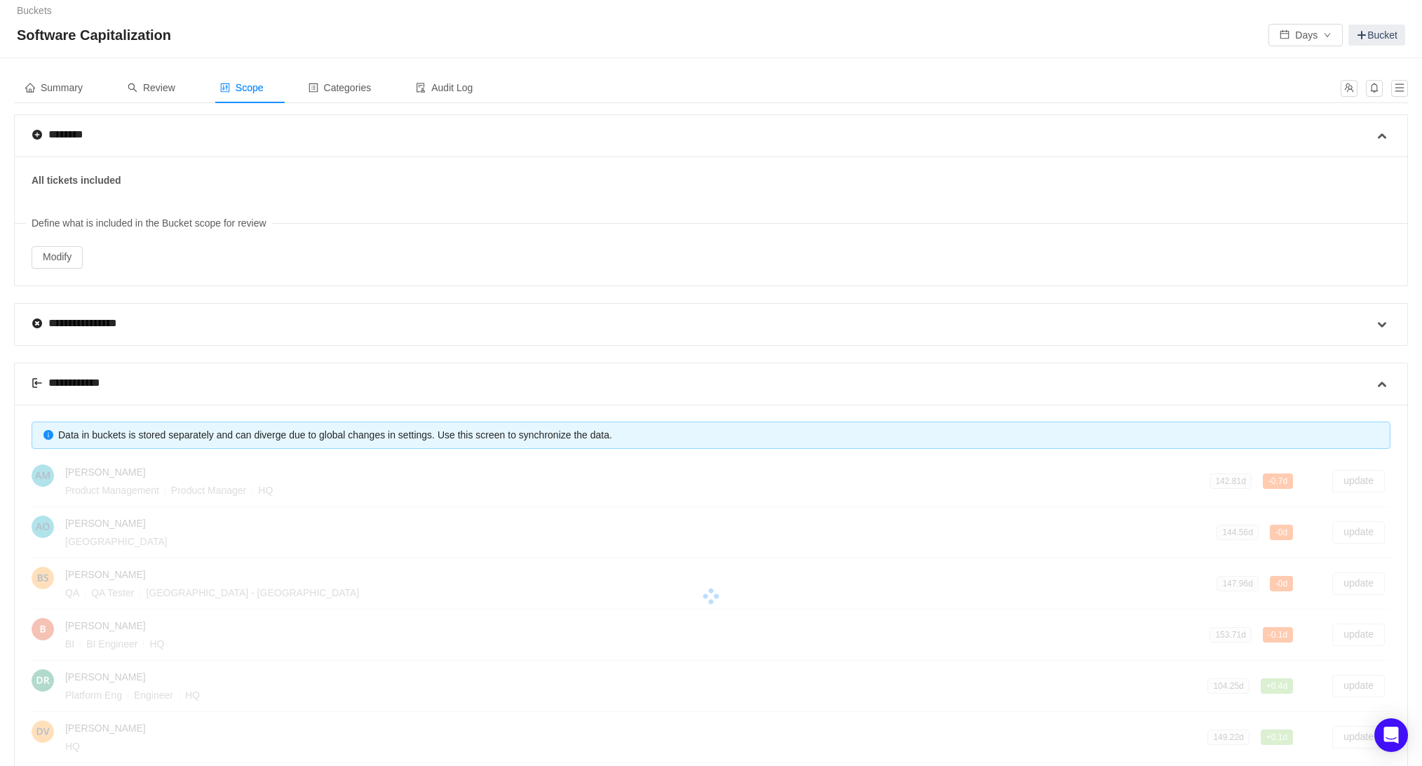
scroll to position [0, 0]
